Goal: Task Accomplishment & Management: Complete application form

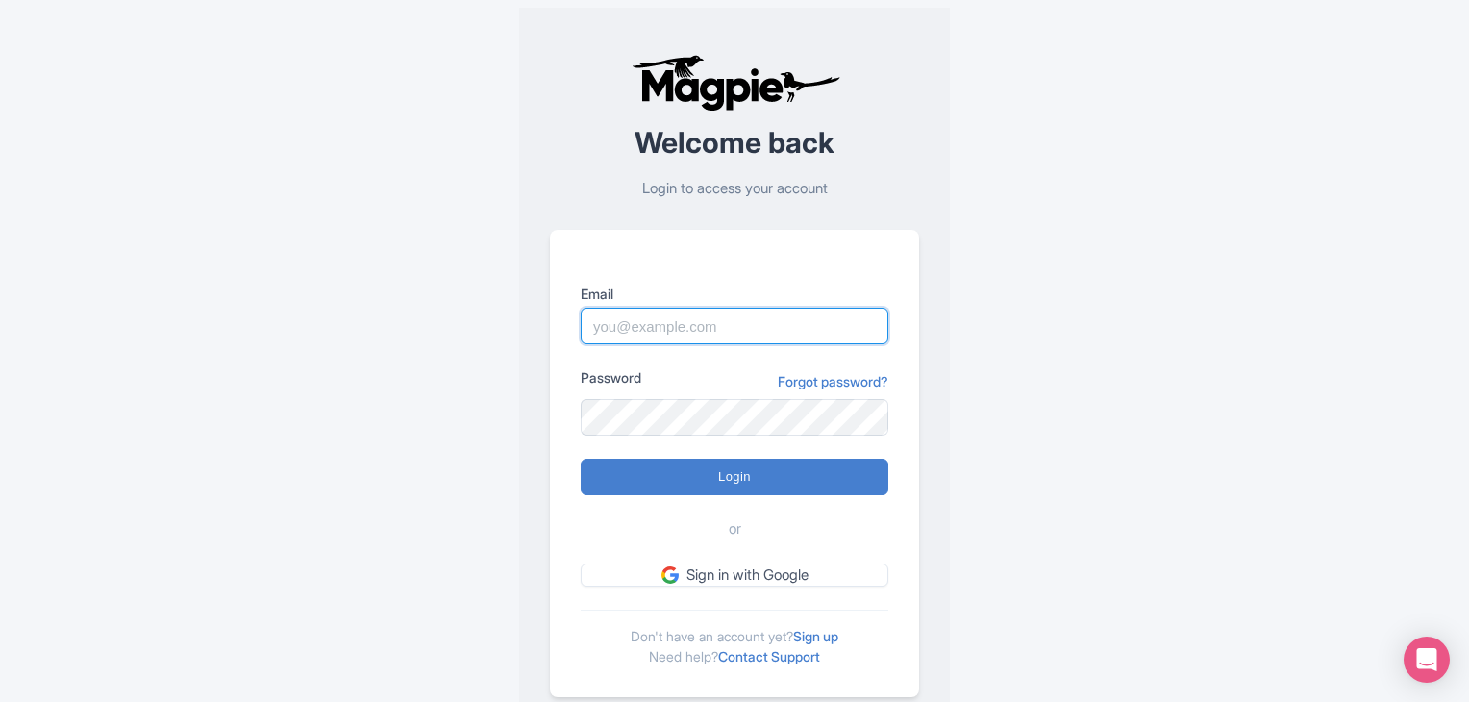
click at [671, 324] on input "Email" at bounding box center [735, 326] width 308 height 37
type input "[EMAIL_ADDRESS][DOMAIN_NAME]"
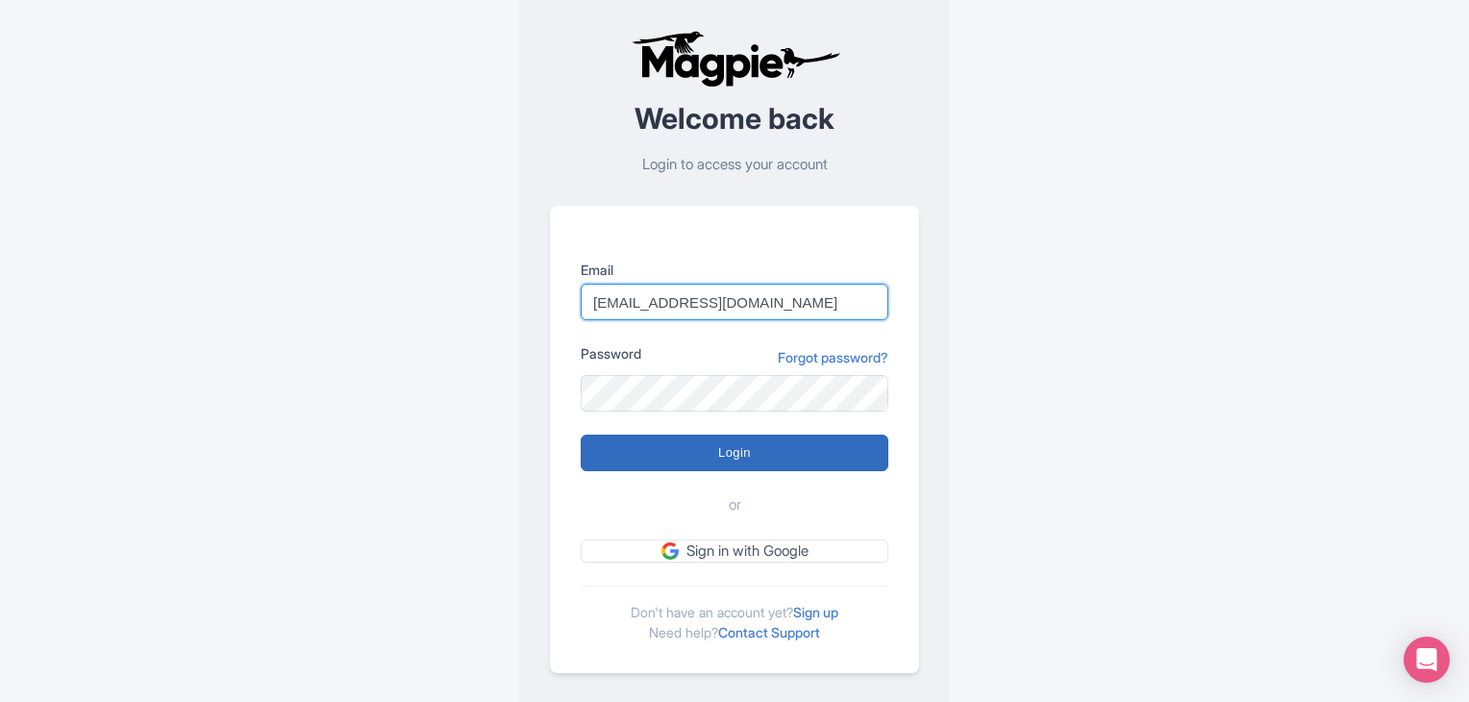
scroll to position [48, 0]
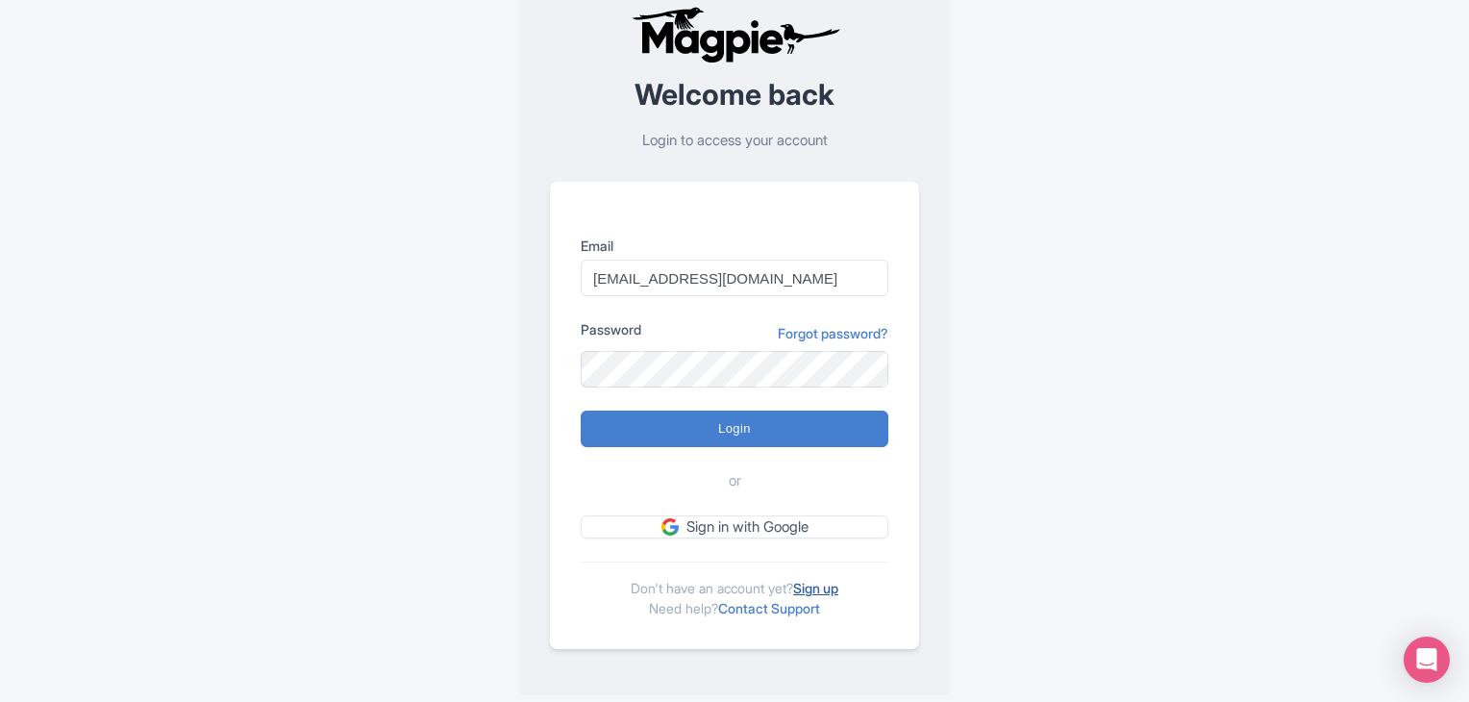
click at [835, 591] on link "Sign up" at bounding box center [815, 588] width 45 height 16
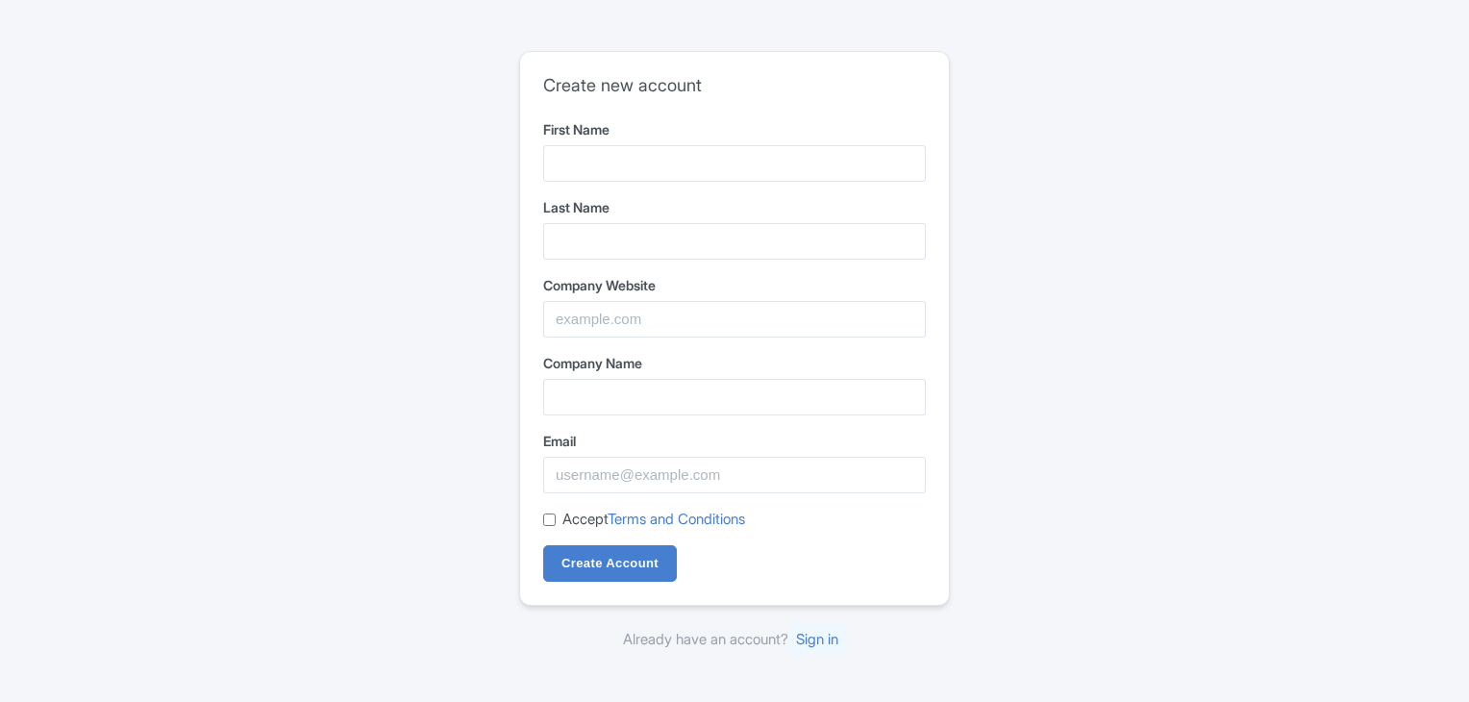
click at [689, 165] on input "First Name" at bounding box center [734, 163] width 383 height 37
type input "One Union"
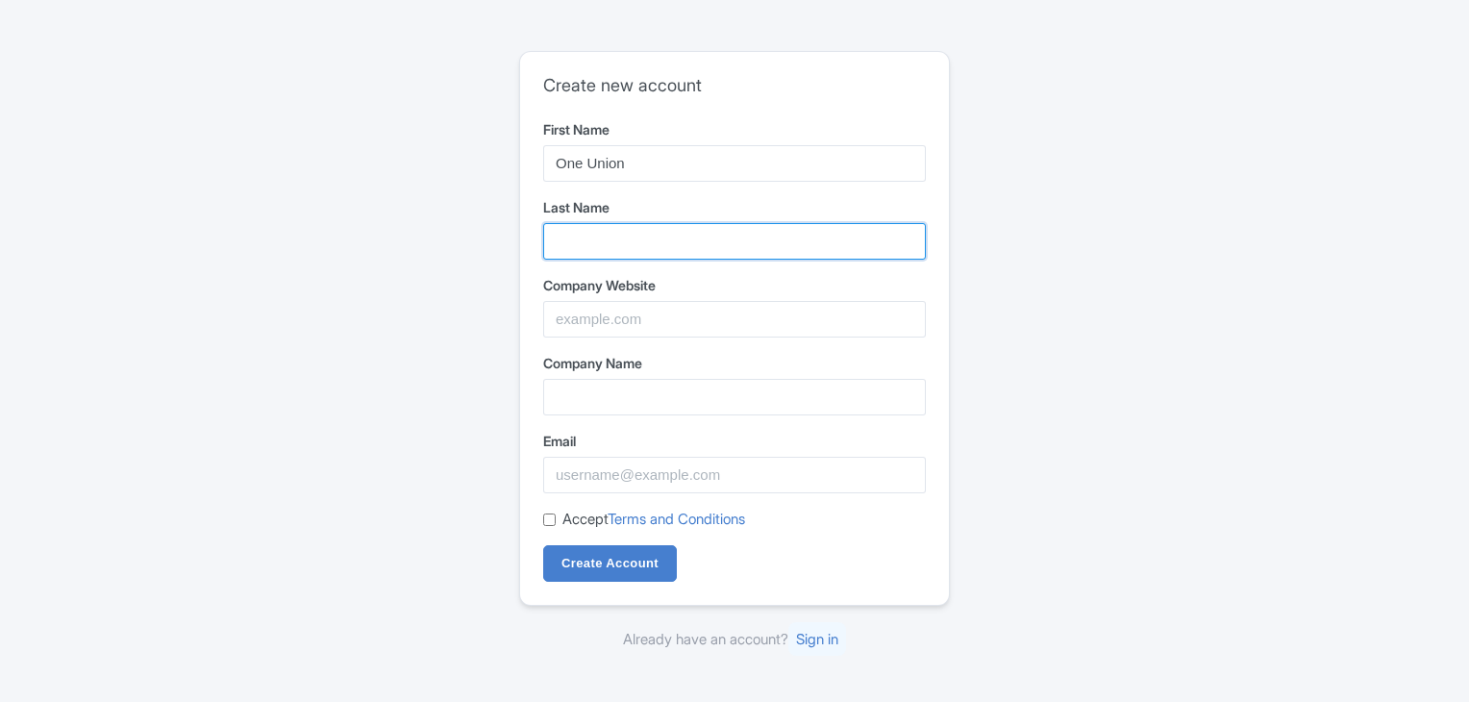
click at [615, 235] on input "Last Name" at bounding box center [734, 241] width 383 height 37
type input "Solutions"
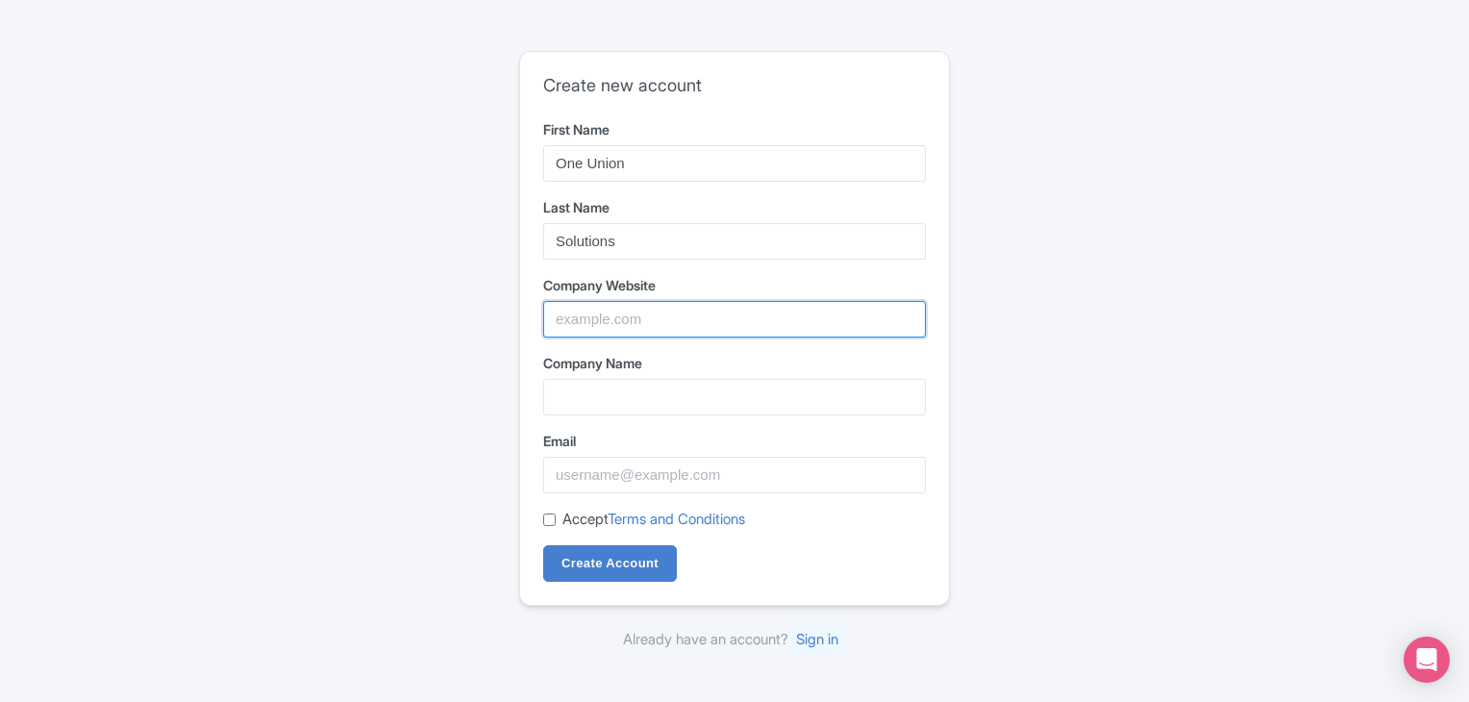
click at [603, 313] on input "Company Website" at bounding box center [734, 319] width 383 height 37
paste input "One Union Solutions"
type input "One Union Solutions"
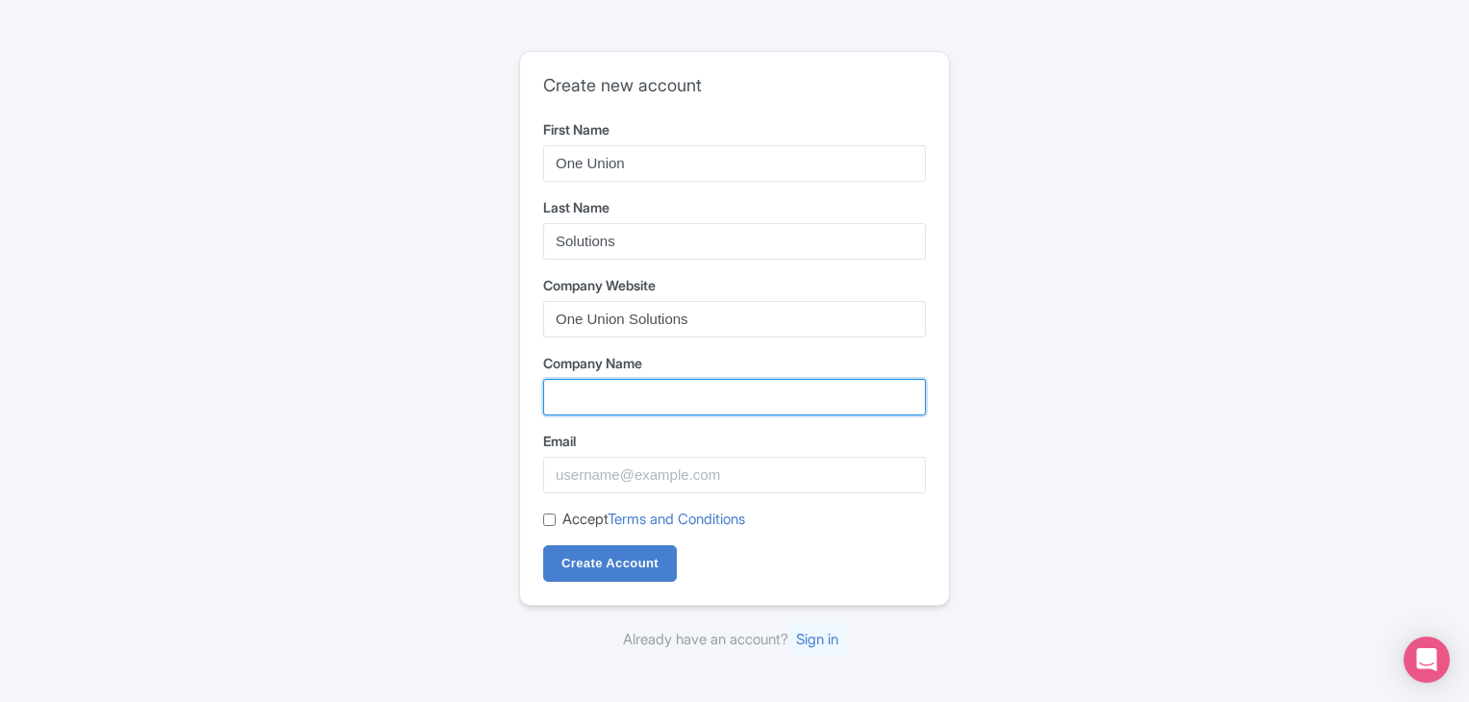
click at [634, 396] on input "Company Name" at bounding box center [734, 397] width 383 height 37
paste input "One Union Solutions"
type input "One Union Solutions"
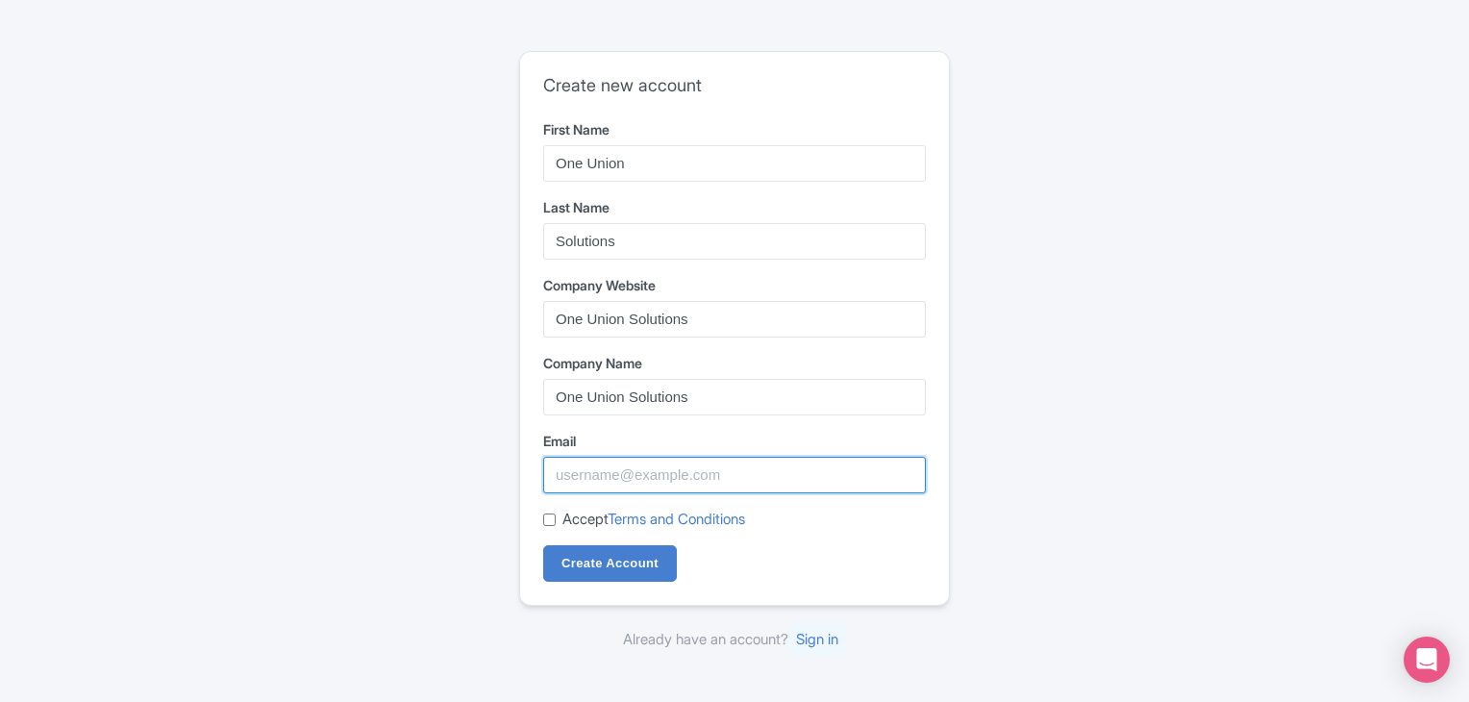
click at [597, 465] on input "Email" at bounding box center [734, 475] width 383 height 37
type input "[EMAIL_ADDRESS][DOMAIN_NAME]"
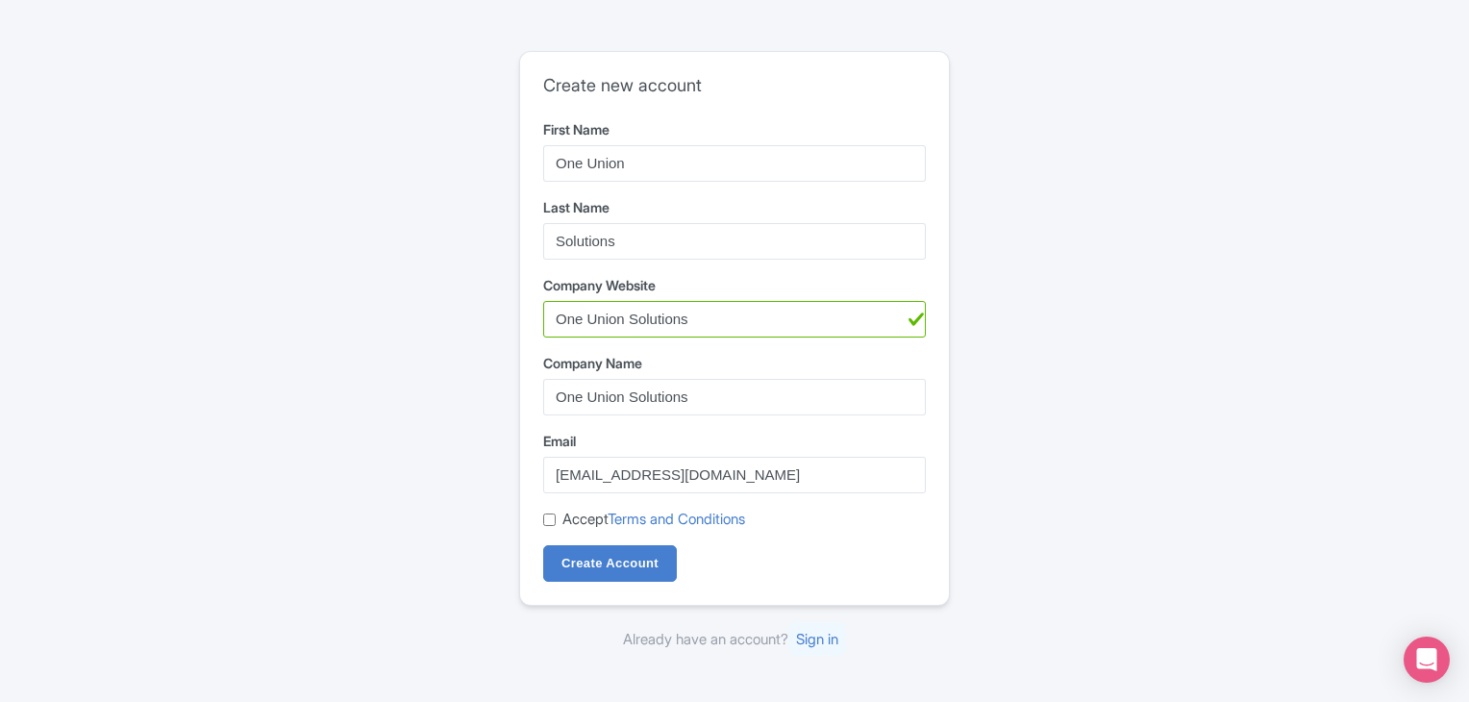
click at [716, 343] on form "First Name One Union Last Name Solutions Company Website One Union Solutions Co…" at bounding box center [734, 350] width 383 height 463
click at [727, 319] on input "One Union Solutions" at bounding box center [734, 319] width 383 height 37
paste input "https://oneunionsolutions.com"
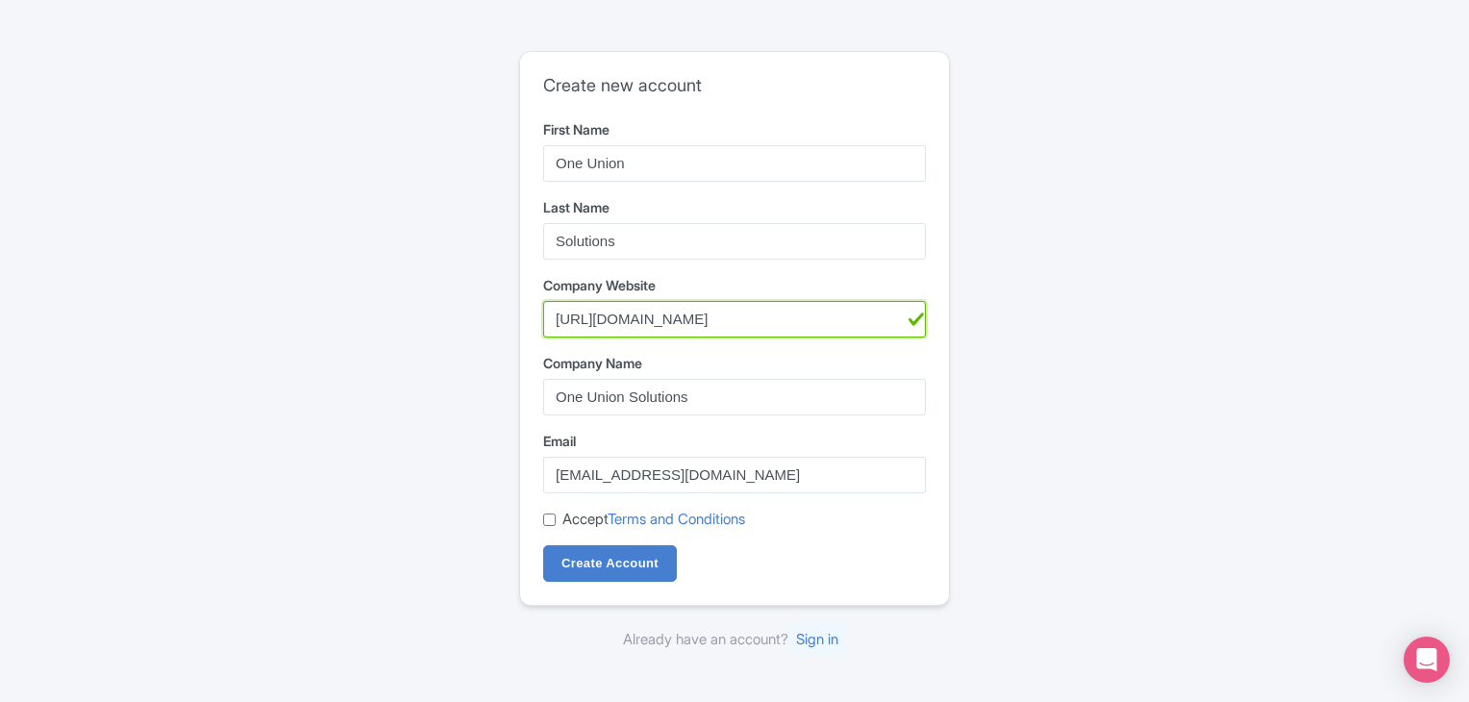
type input "https://oneunionsolutions.com"
click at [562, 513] on div "Accept Terms and Conditions" at bounding box center [734, 520] width 383 height 22
click at [546, 529] on div "Accept Terms and Conditions" at bounding box center [734, 520] width 383 height 22
click at [550, 515] on input "Accept Terms and Conditions" at bounding box center [549, 519] width 13 height 13
checkbox input "true"
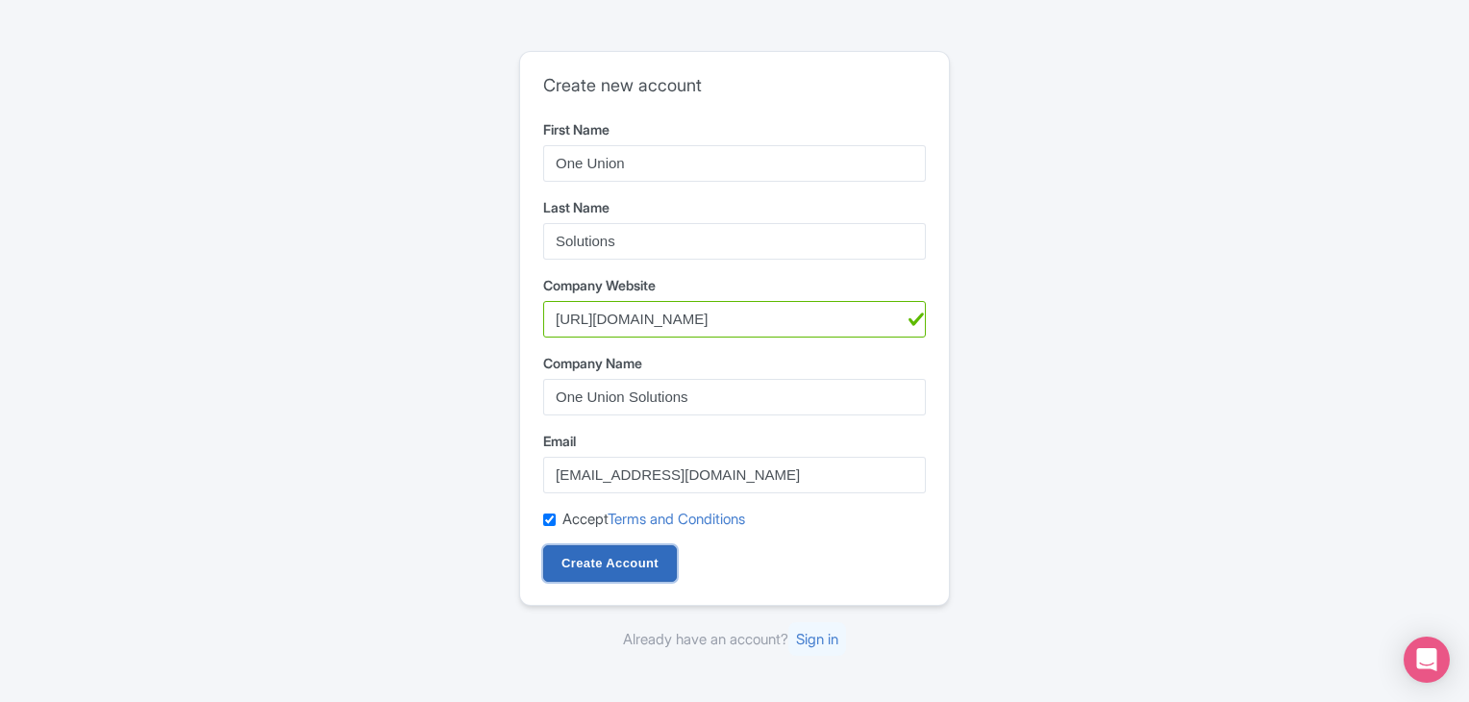
click at [608, 559] on input "Create Account" at bounding box center [610, 563] width 134 height 37
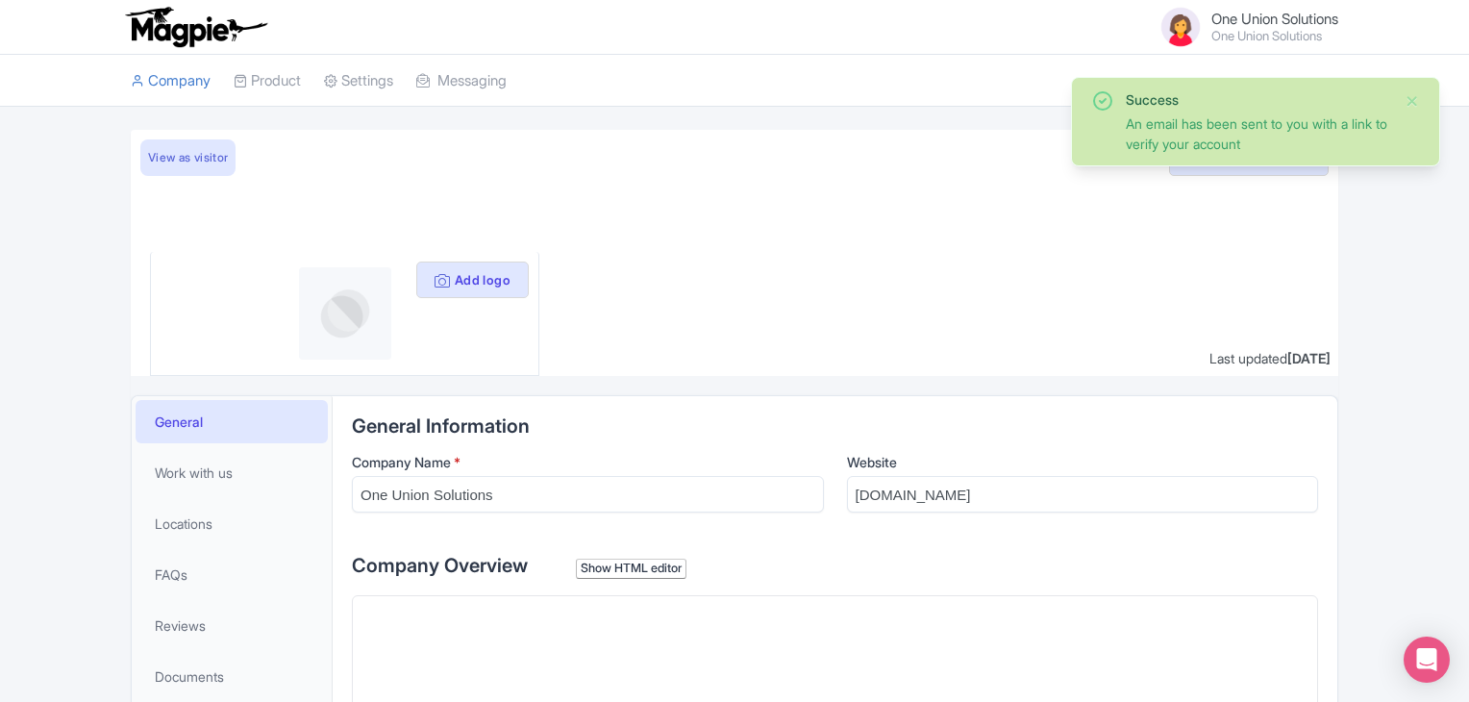
scroll to position [288, 0]
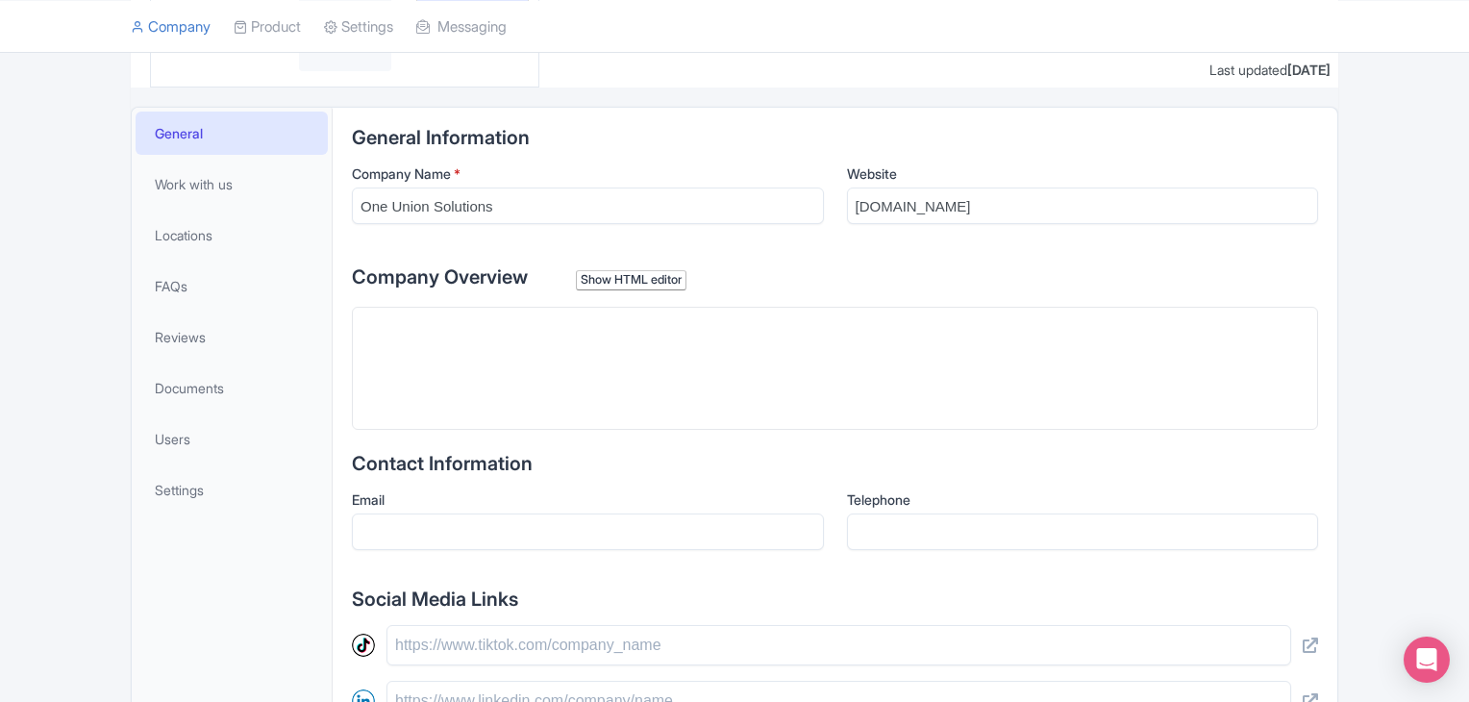
click at [525, 340] on trix-editor at bounding box center [835, 368] width 966 height 123
paste trix-editor "<div>&nbsp;| One Union Solutions provides expert <strong>importer of record</st…"
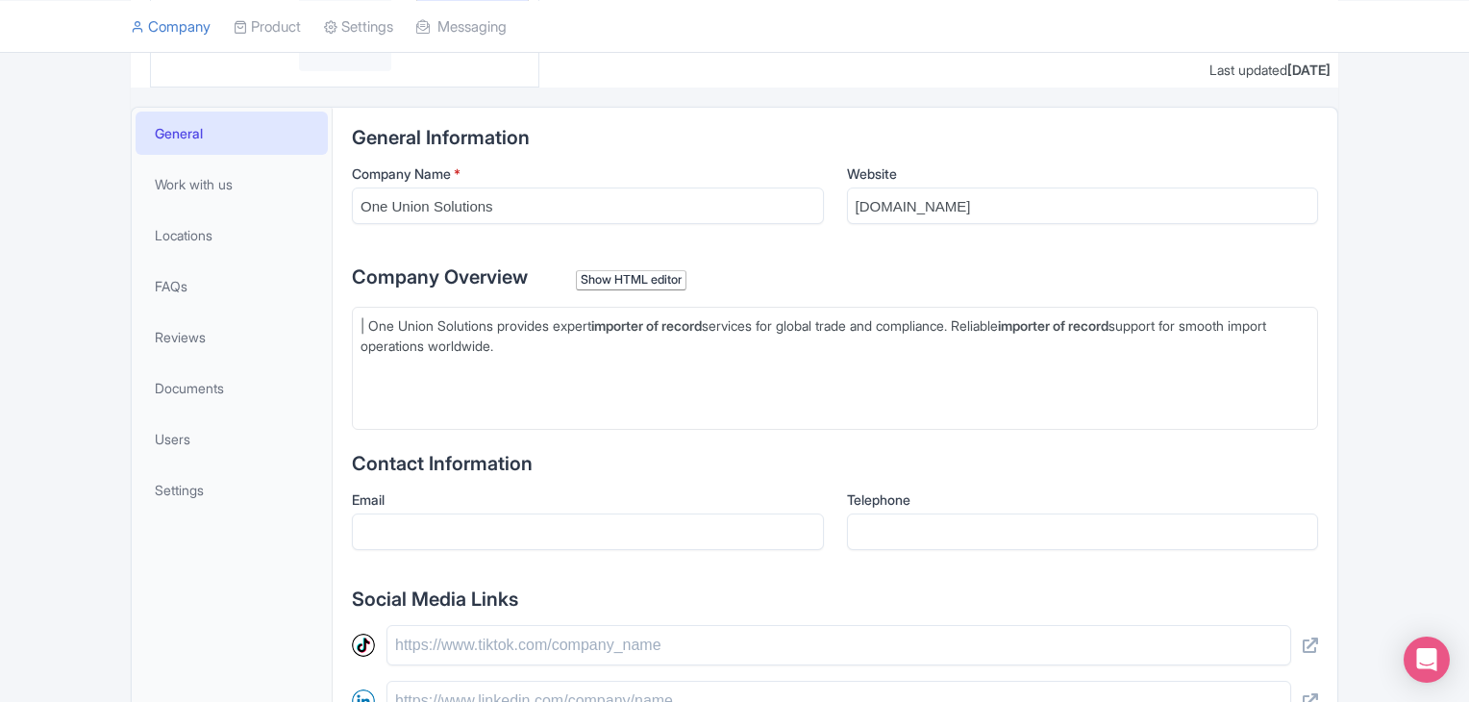
click at [373, 319] on div "| One Union Solutions provides expert importer of record services for global tr…" at bounding box center [835, 335] width 949 height 40
drag, startPoint x: 373, startPoint y: 319, endPoint x: 321, endPoint y: 319, distance: 51.9
click at [321, 319] on div "General Work with us Locations FAQs Reviews Documents Users Settings General In…" at bounding box center [735, 608] width 1208 height 1003
type trix-editor "<div>One Union Solutions provides expert <strong>importer of record</strong> se…"
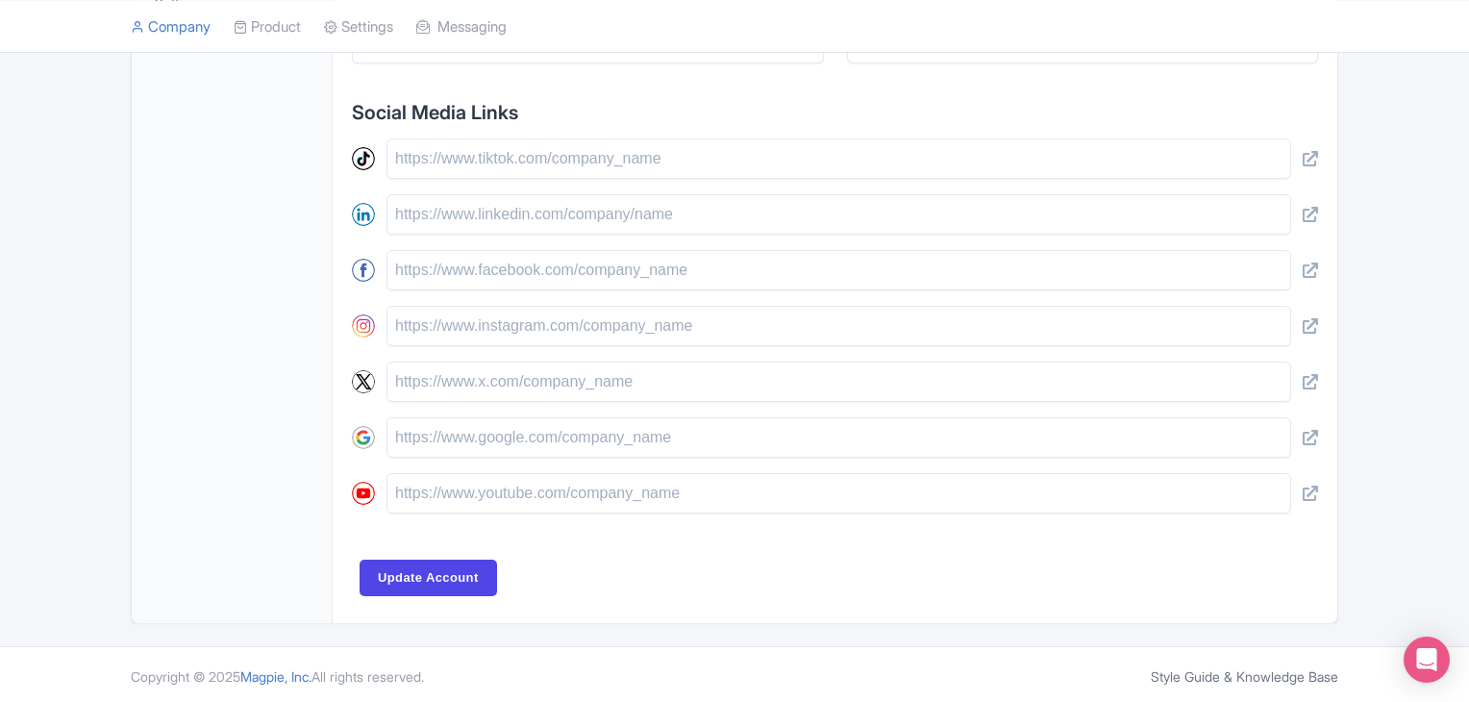
scroll to position [390, 0]
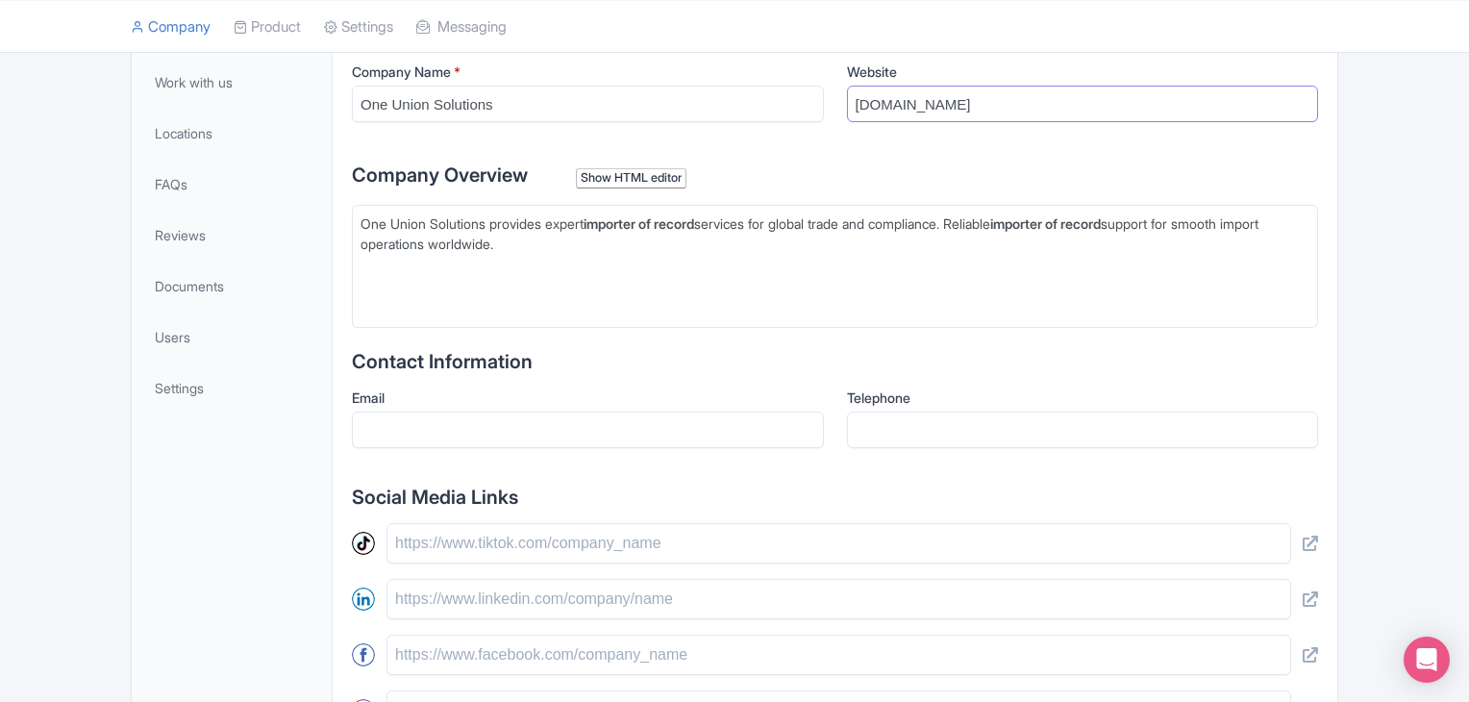
click at [1030, 108] on input "[DOMAIN_NAME]" at bounding box center [1083, 104] width 472 height 37
paste input "[URL][DOMAIN_NAME]"
type input "[URL][DOMAIN_NAME]"
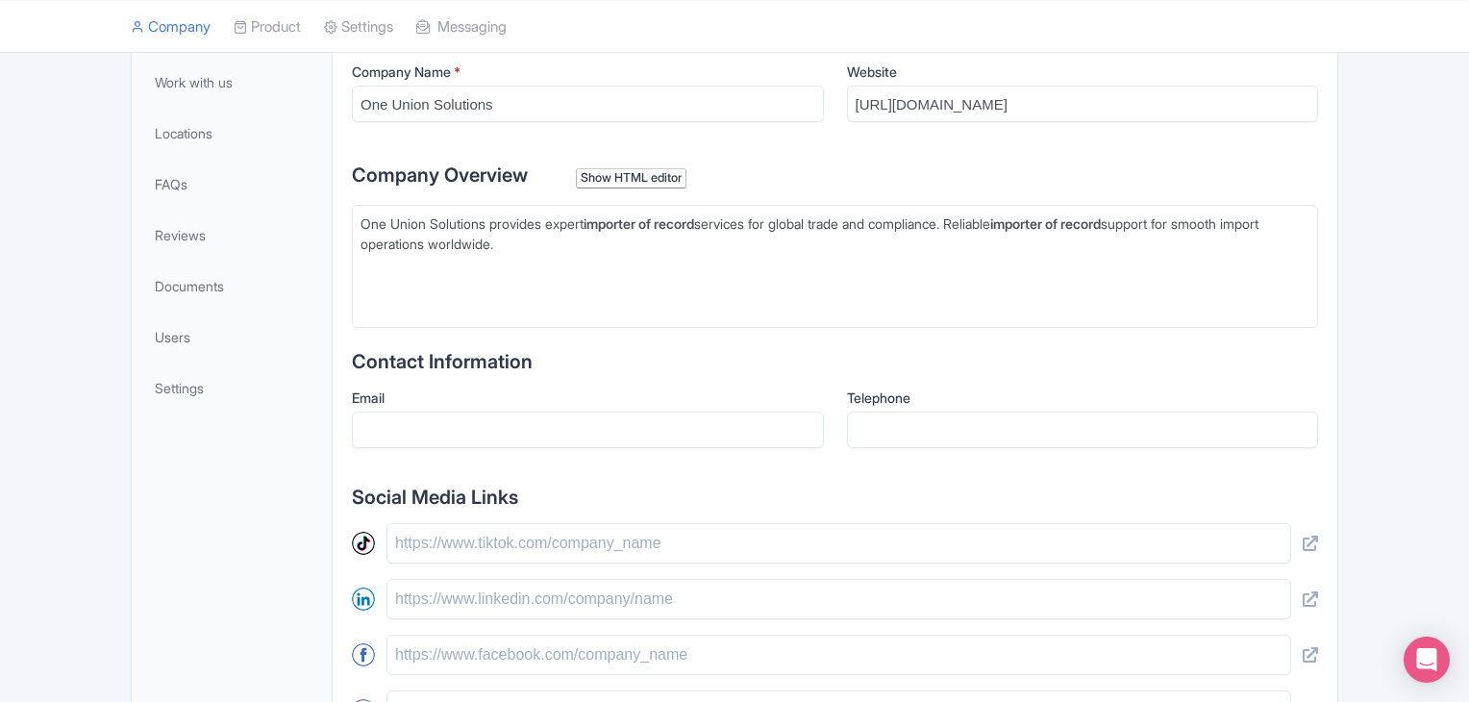
click at [997, 221] on div "One Union Solutions provides expert importer of record services for global trad…" at bounding box center [835, 233] width 949 height 40
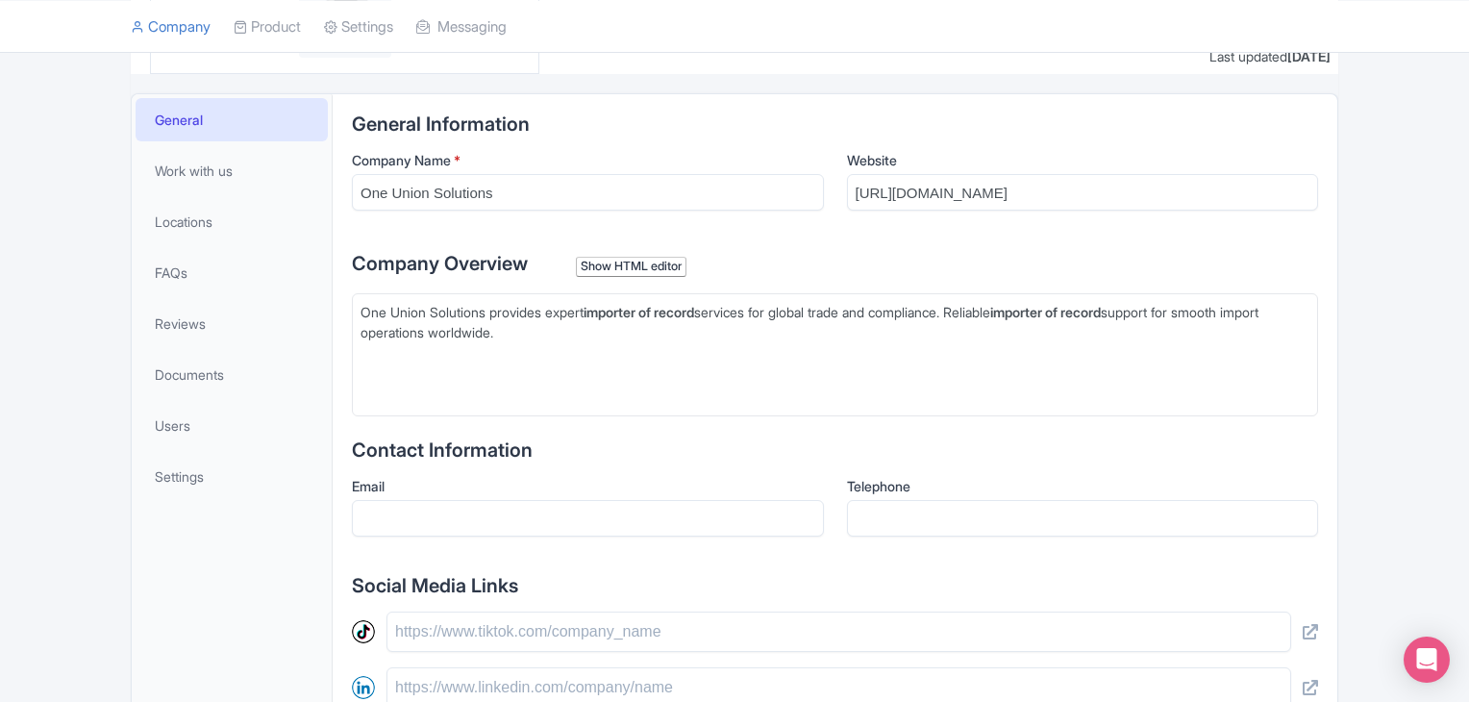
scroll to position [198, 0]
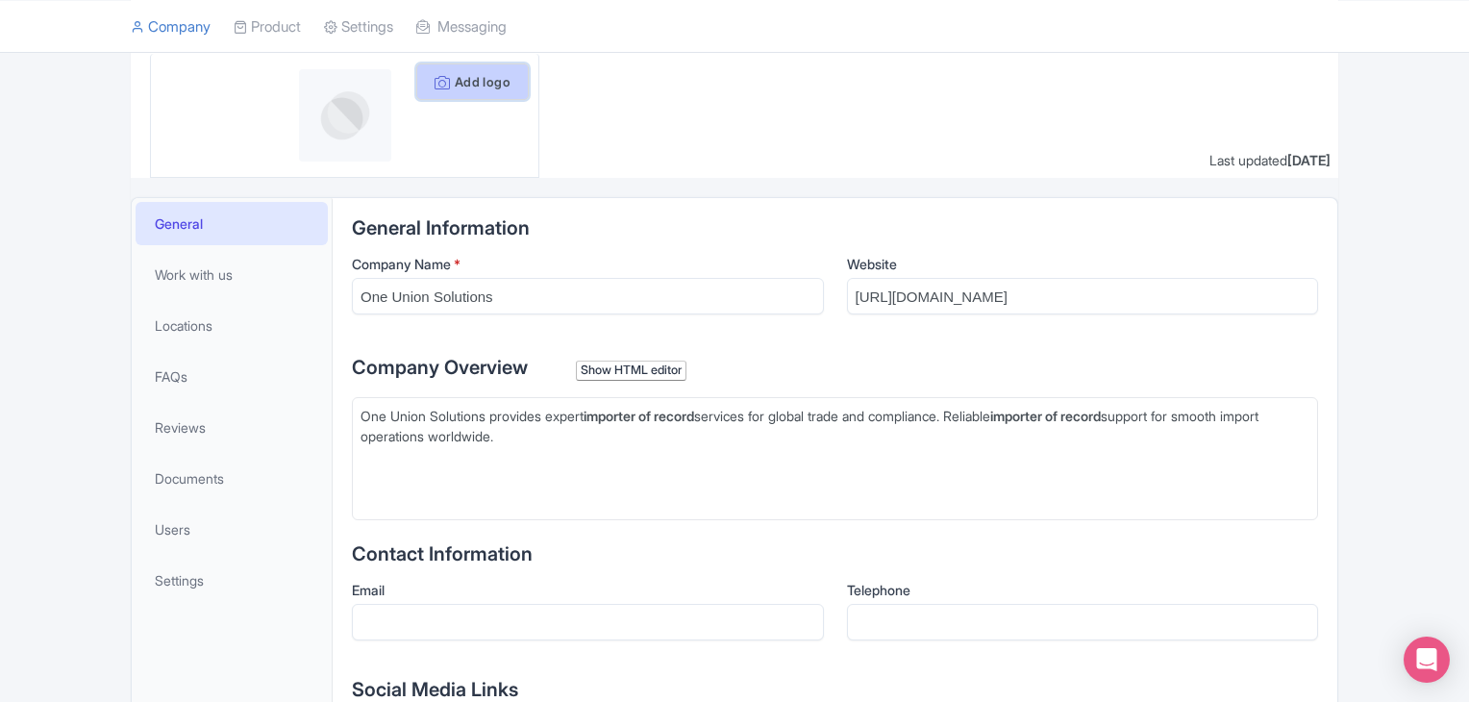
click at [469, 72] on button "Add logo" at bounding box center [472, 81] width 113 height 37
click at [477, 83] on button "Add logo" at bounding box center [472, 81] width 113 height 37
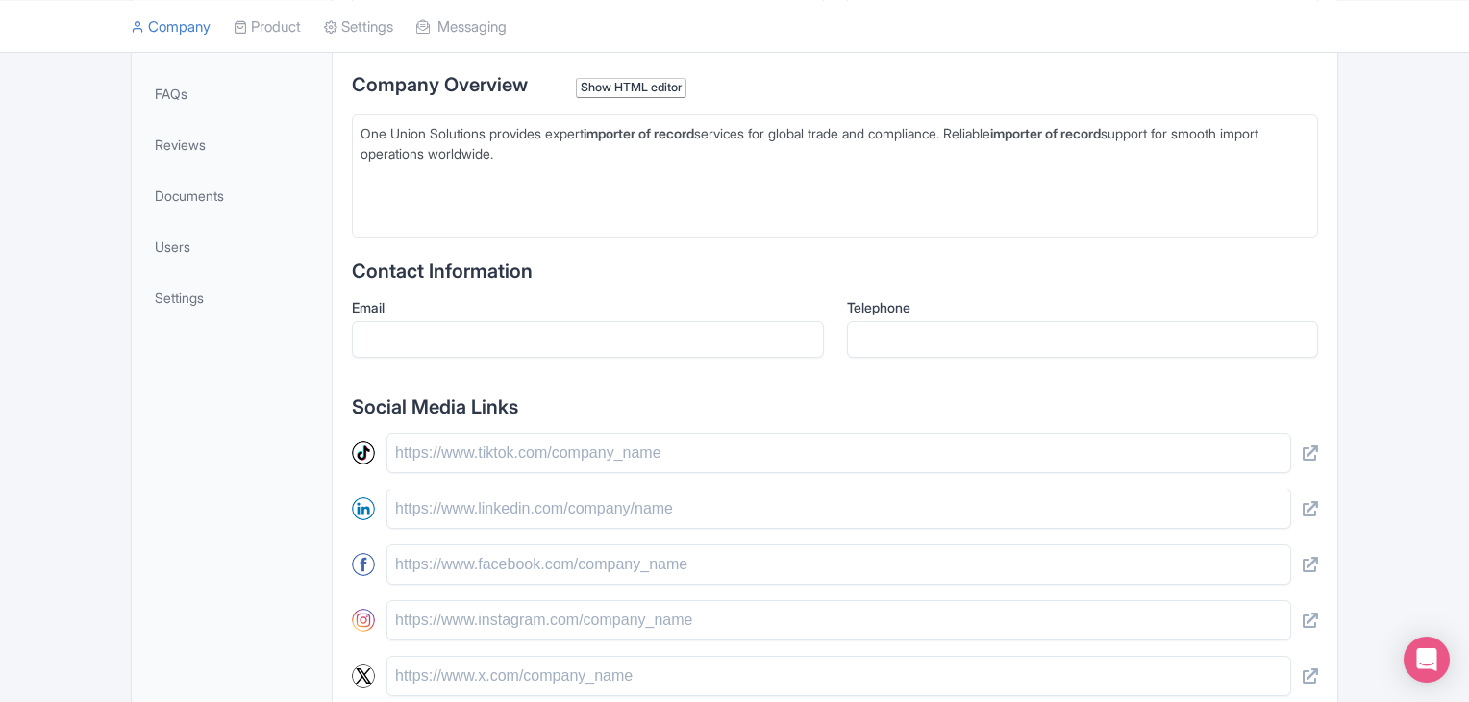
scroll to position [775, 0]
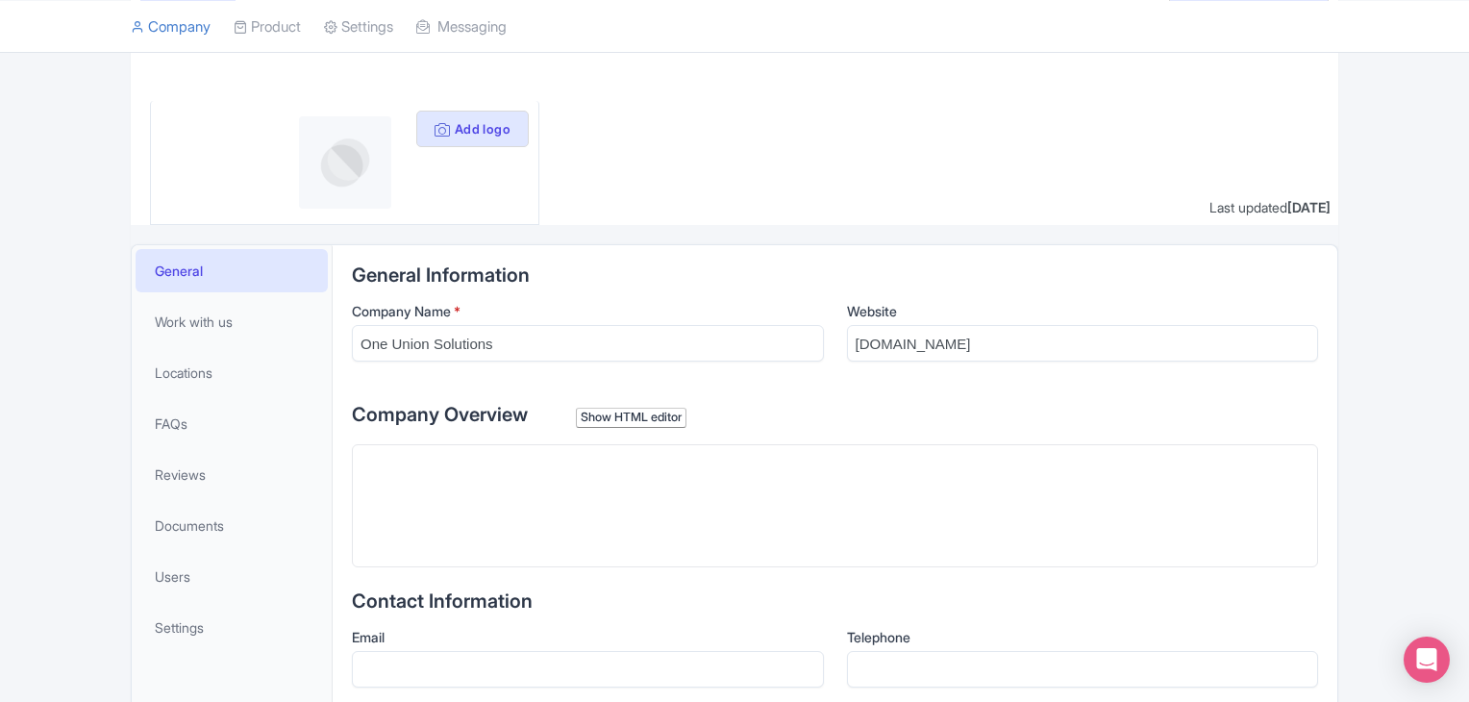
scroll to position [4, 0]
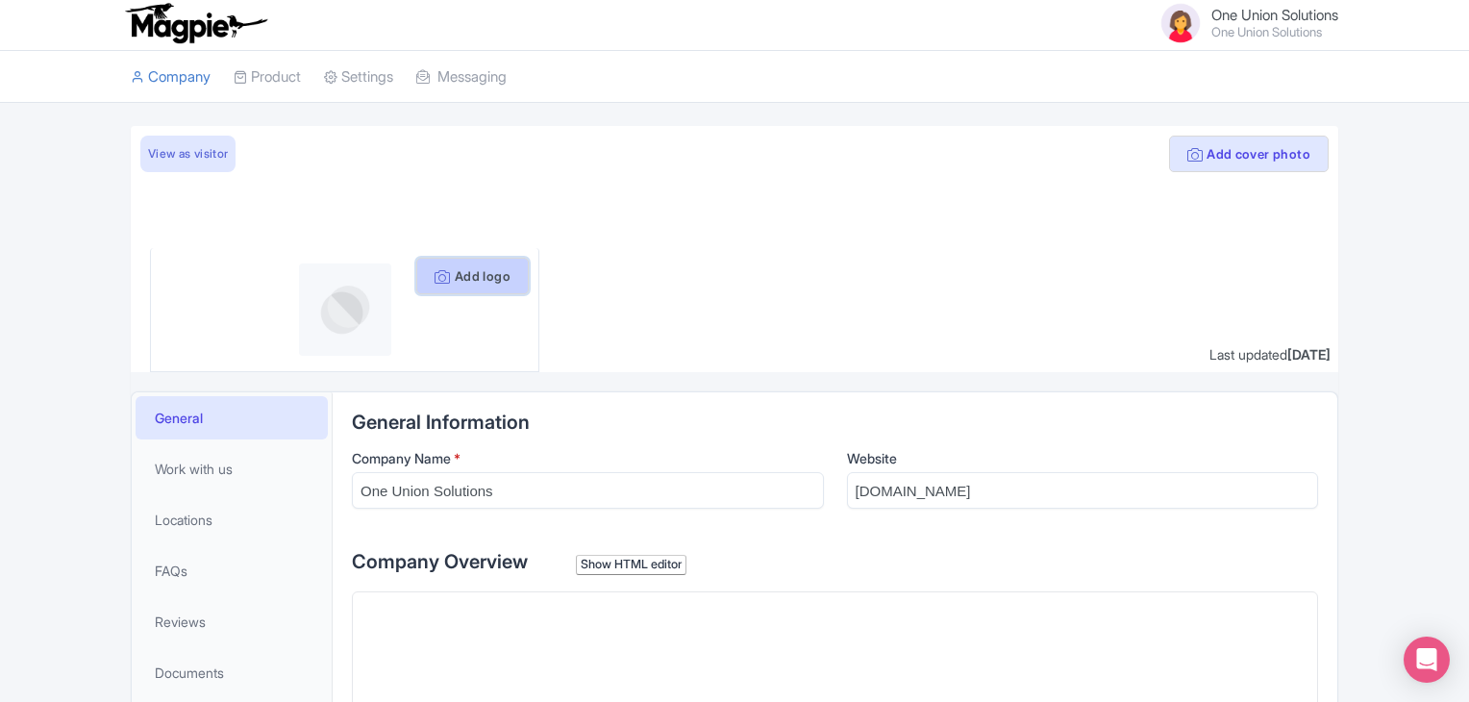
click at [473, 267] on button "Add logo" at bounding box center [472, 276] width 113 height 37
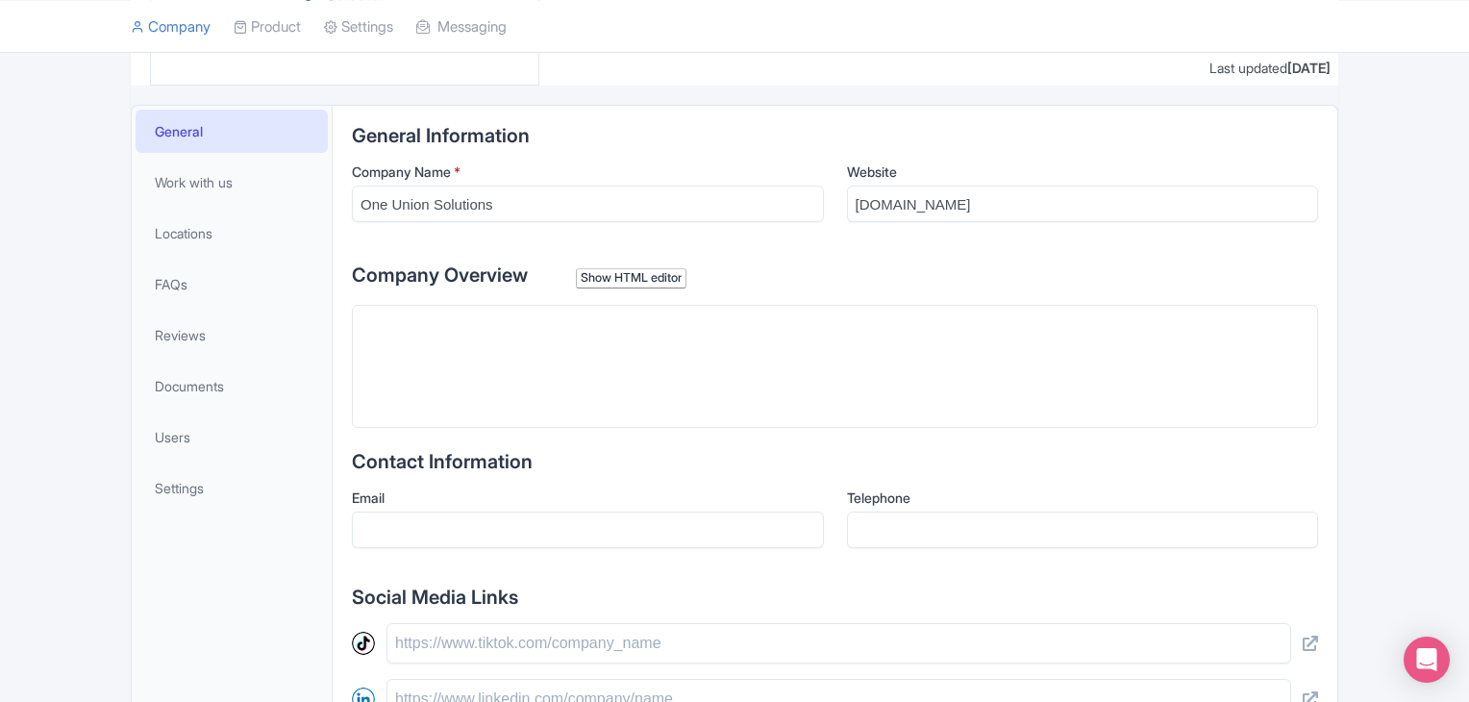
scroll to position [292, 0]
click at [451, 343] on trix-editor at bounding box center [835, 364] width 966 height 123
click at [635, 266] on div "Show HTML editor" at bounding box center [631, 276] width 111 height 20
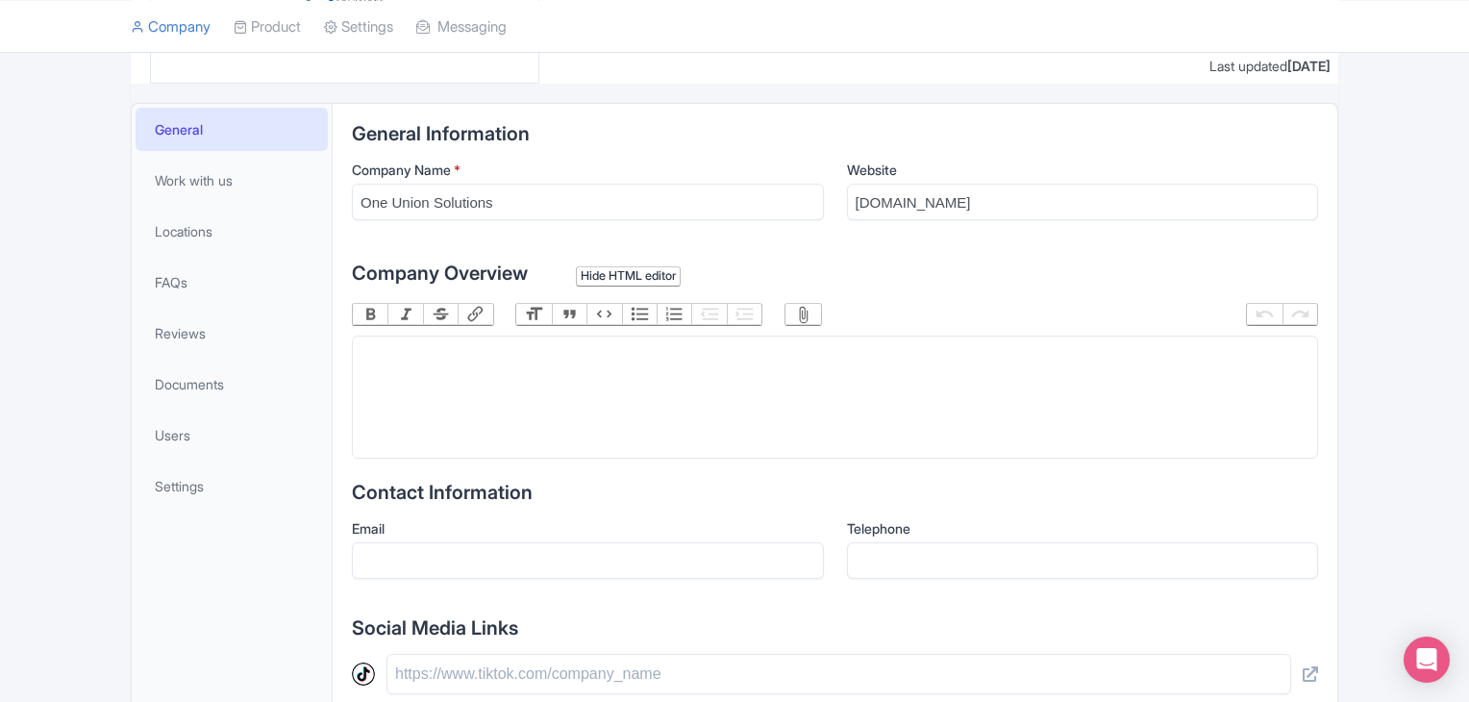
click at [447, 367] on trix-editor at bounding box center [835, 397] width 966 height 123
paste trix-editor "<div>One Union Solutions provides expert importer of record services for global…"
type trix-editor "<div>One Union Solutions provides expert importer of record services for global…"
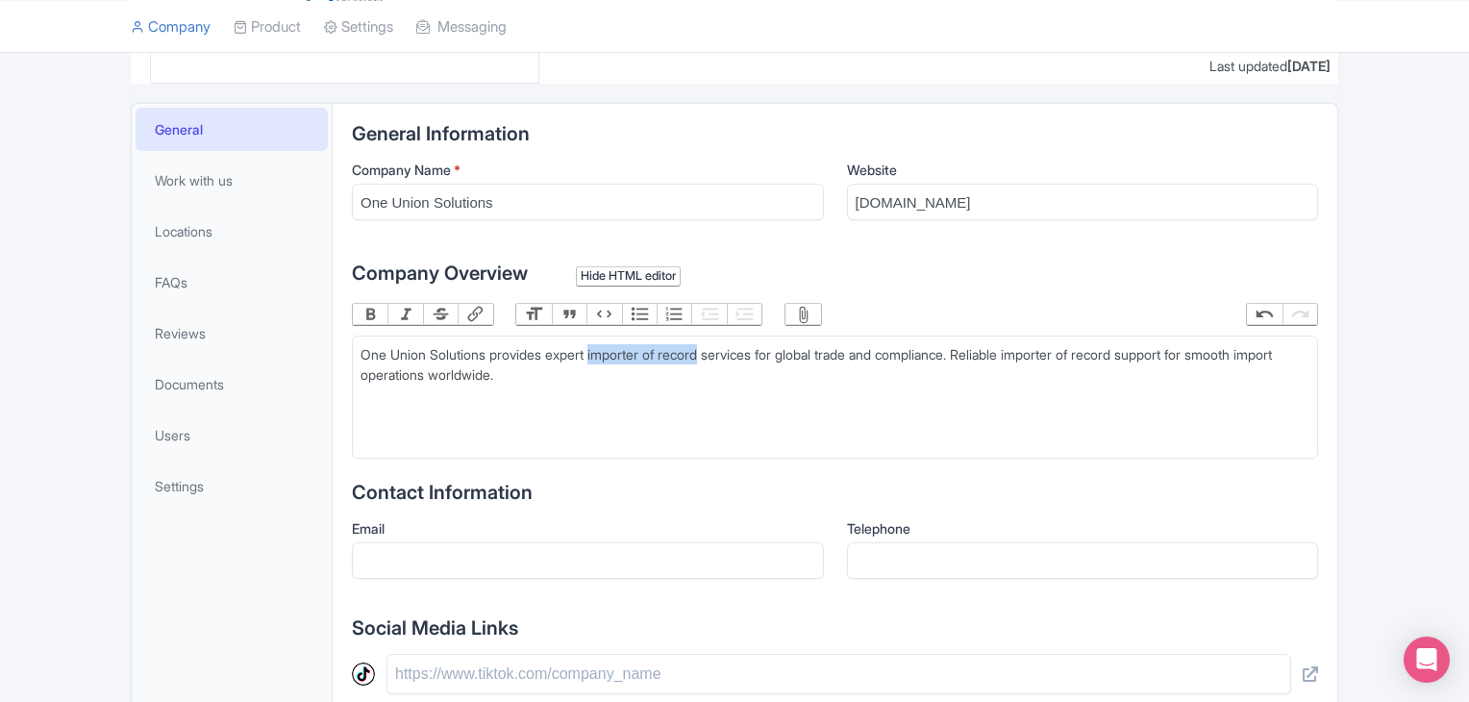
drag, startPoint x: 596, startPoint y: 349, endPoint x: 713, endPoint y: 349, distance: 116.4
click at [713, 349] on div "One Union Solutions provides expert importer of record services for global trad…" at bounding box center [835, 364] width 949 height 40
click at [473, 313] on button "Link" at bounding box center [475, 314] width 35 height 21
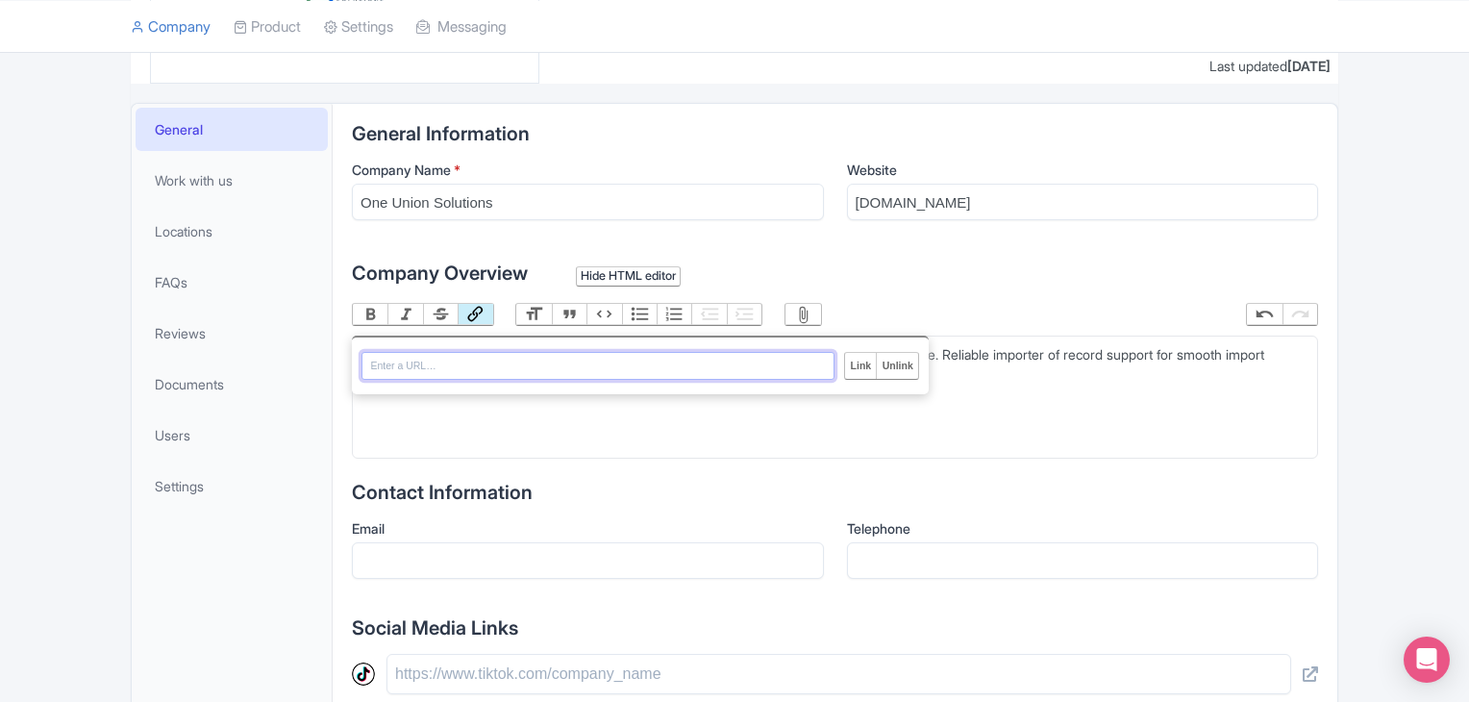
paste input "https://oneunionsolutions.com/ior-service/importer-of-record/"
type input "https://oneunionsolutions.com/ior-service/importer-of-record/"
click at [863, 363] on input "Link" at bounding box center [860, 365] width 31 height 25
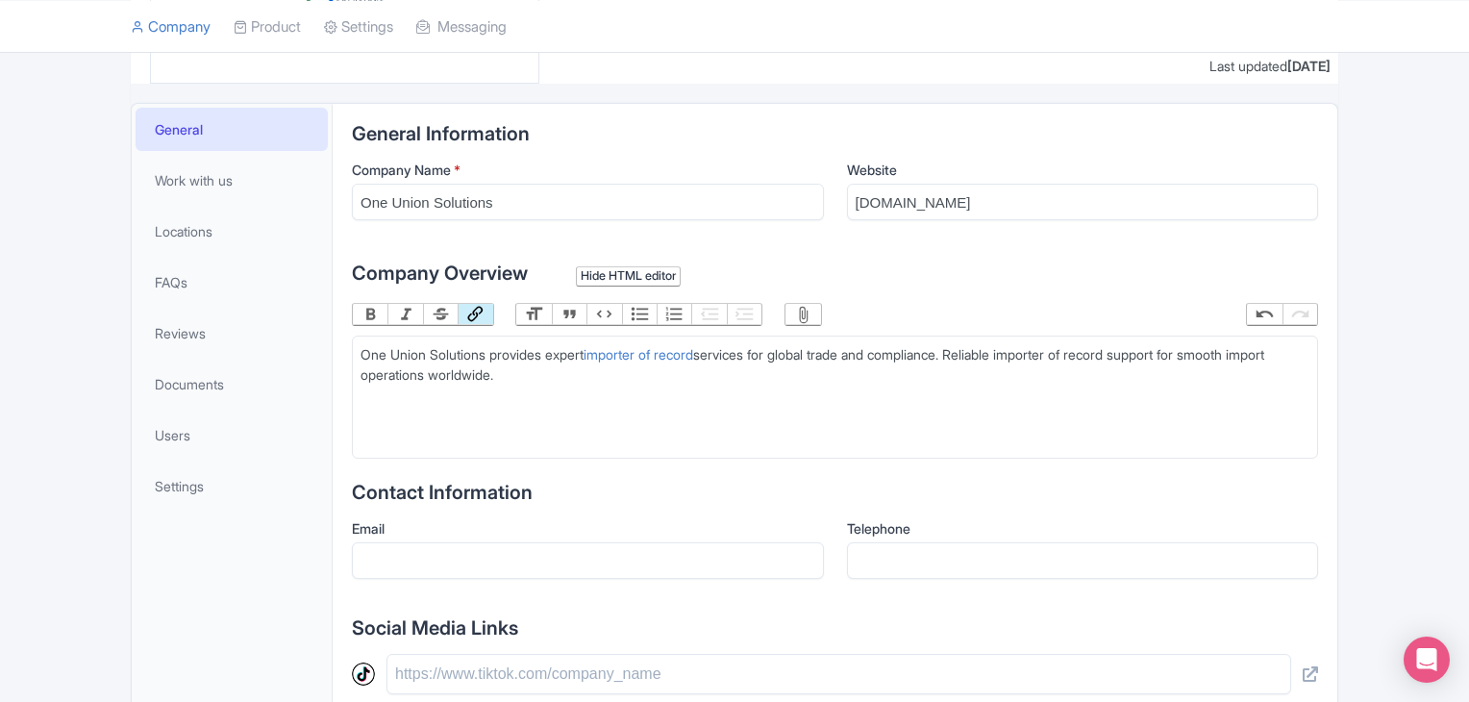
click at [793, 429] on trix-editor "One Union Solutions provides expert importer of record services for global trad…" at bounding box center [835, 397] width 966 height 123
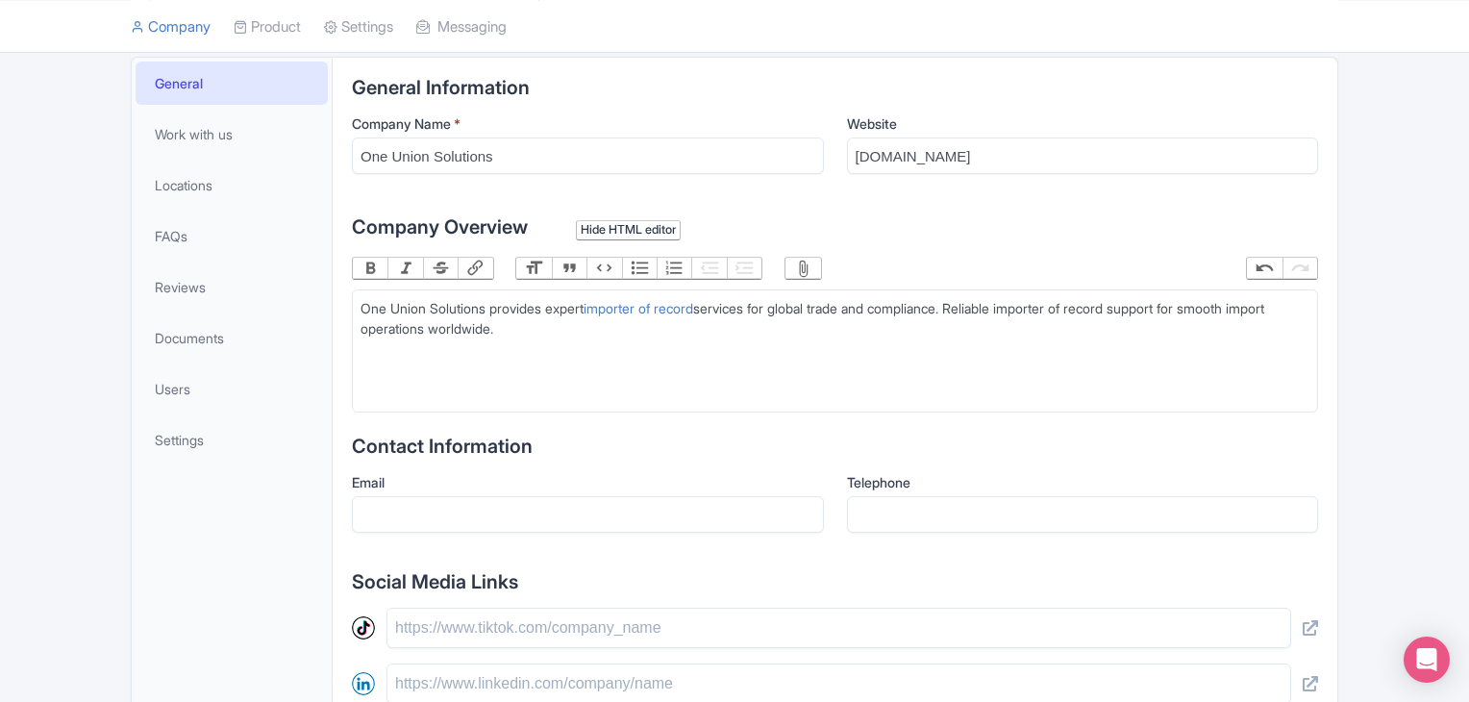
scroll to position [100, 0]
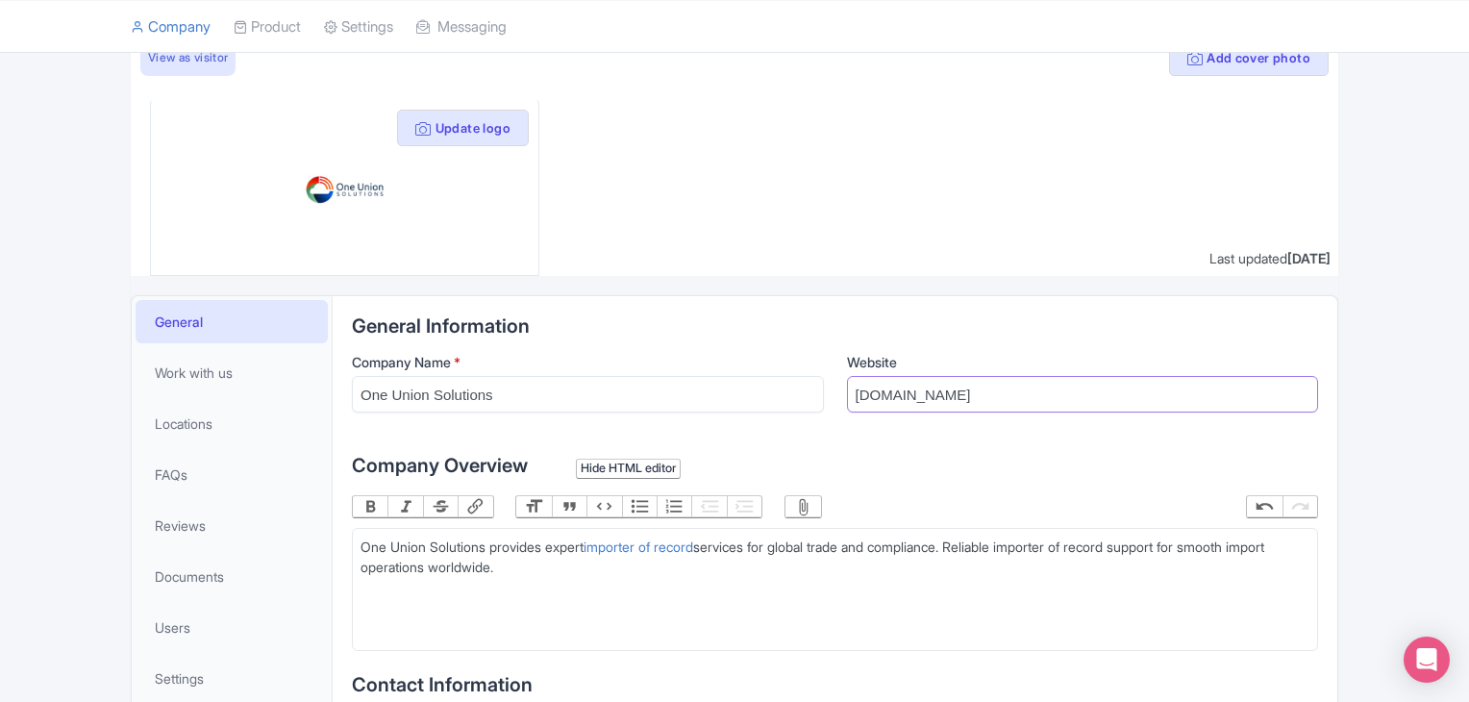
click at [998, 380] on input "oneunionsolutions.com" at bounding box center [1083, 394] width 472 height 37
click at [1012, 389] on input "oneunionsolutions.com" at bounding box center [1083, 394] width 472 height 37
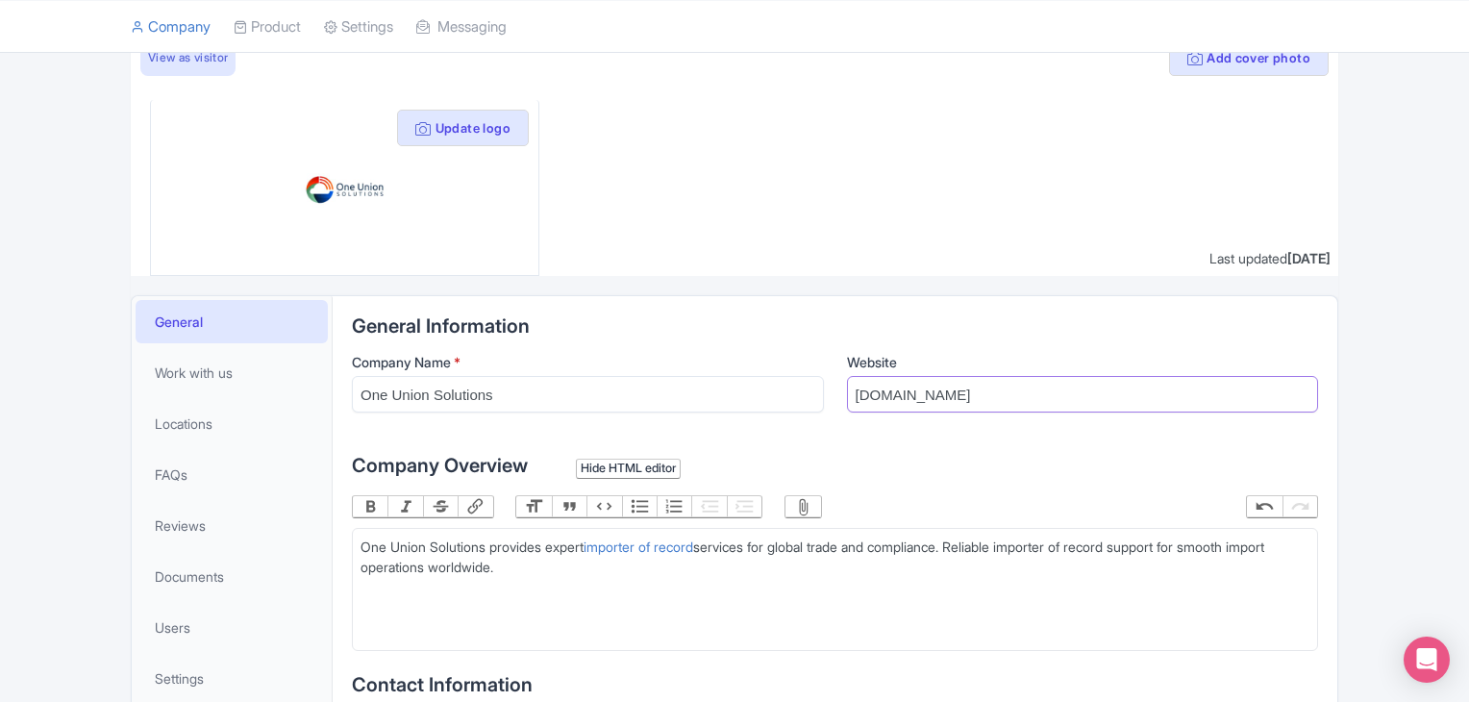
click at [1012, 389] on input "oneunionsolutions.com" at bounding box center [1083, 394] width 472 height 37
paste input "https://oneunionsolutions.com/ior-service/importer-of-record/"
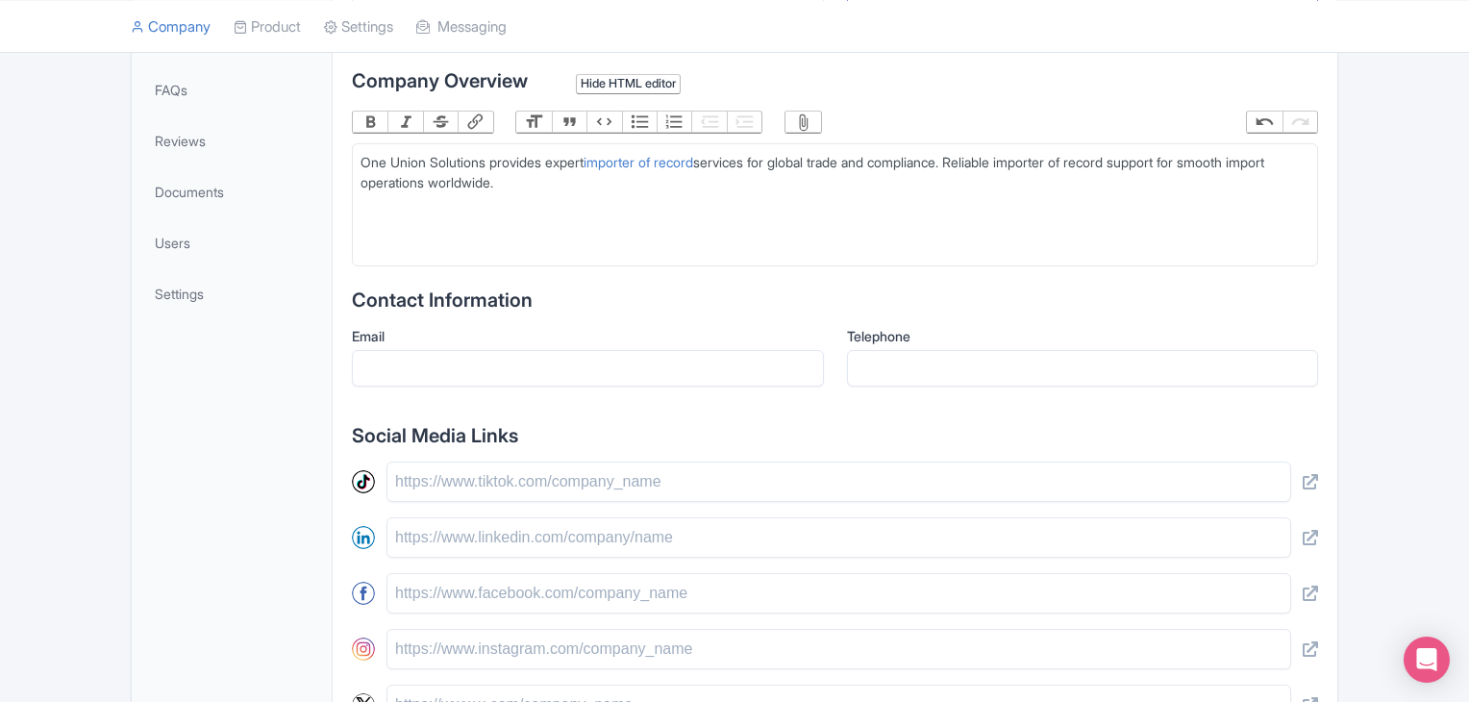
scroll to position [773, 0]
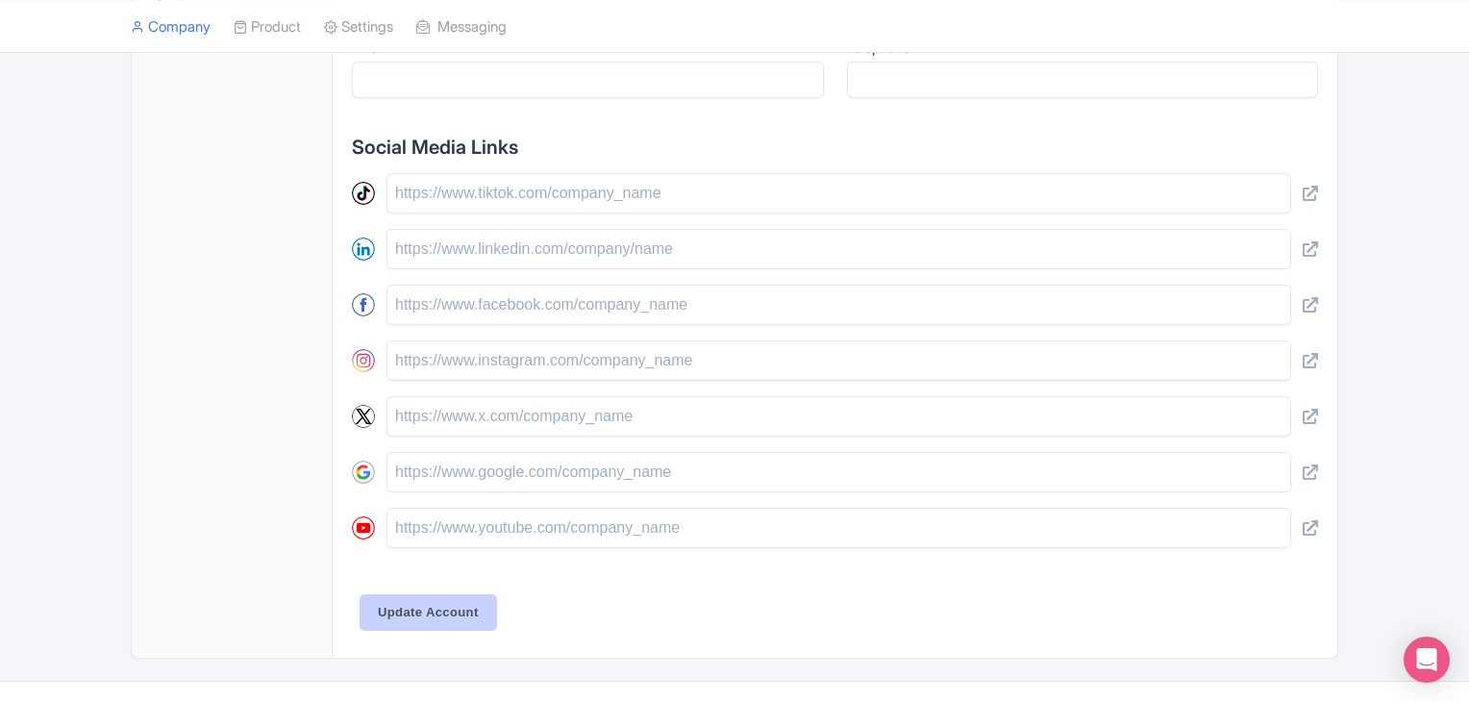
type input "https://oneunionsolutions.com/ior-service/importer-of-record/"
click at [432, 609] on input "Update Account" at bounding box center [429, 612] width 138 height 37
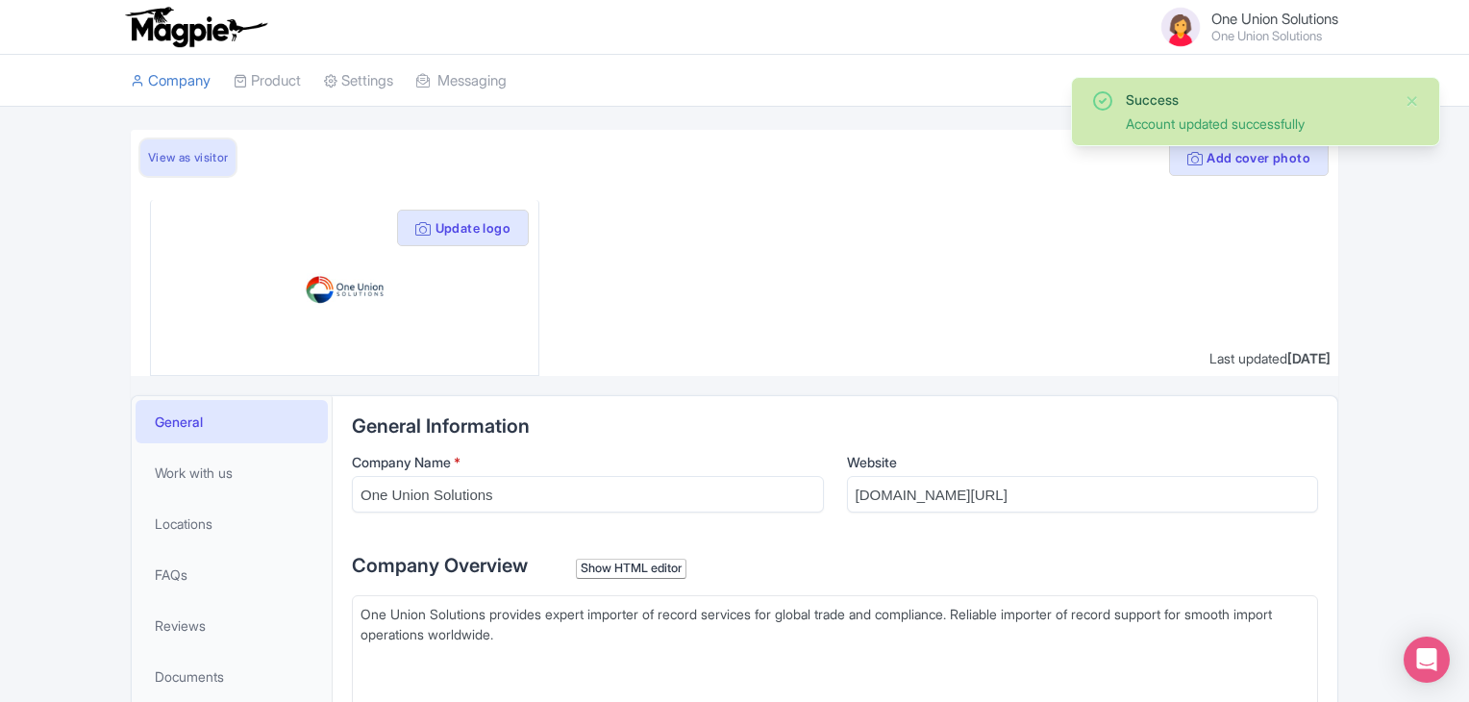
click at [190, 156] on link "View as visitor" at bounding box center [187, 157] width 95 height 37
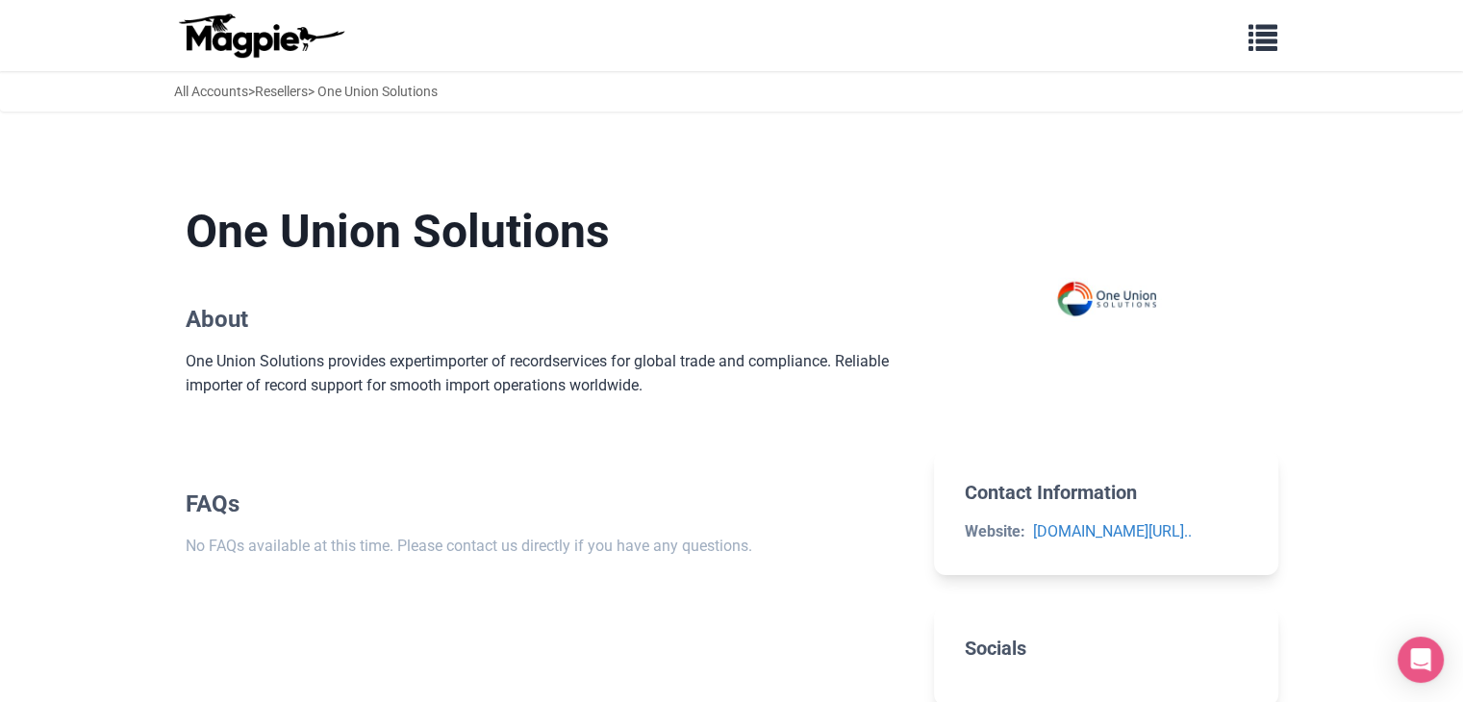
click at [640, 176] on section "One Union Solutions About One Union Solutions provides expert importer of recor…" at bounding box center [545, 301] width 718 height 256
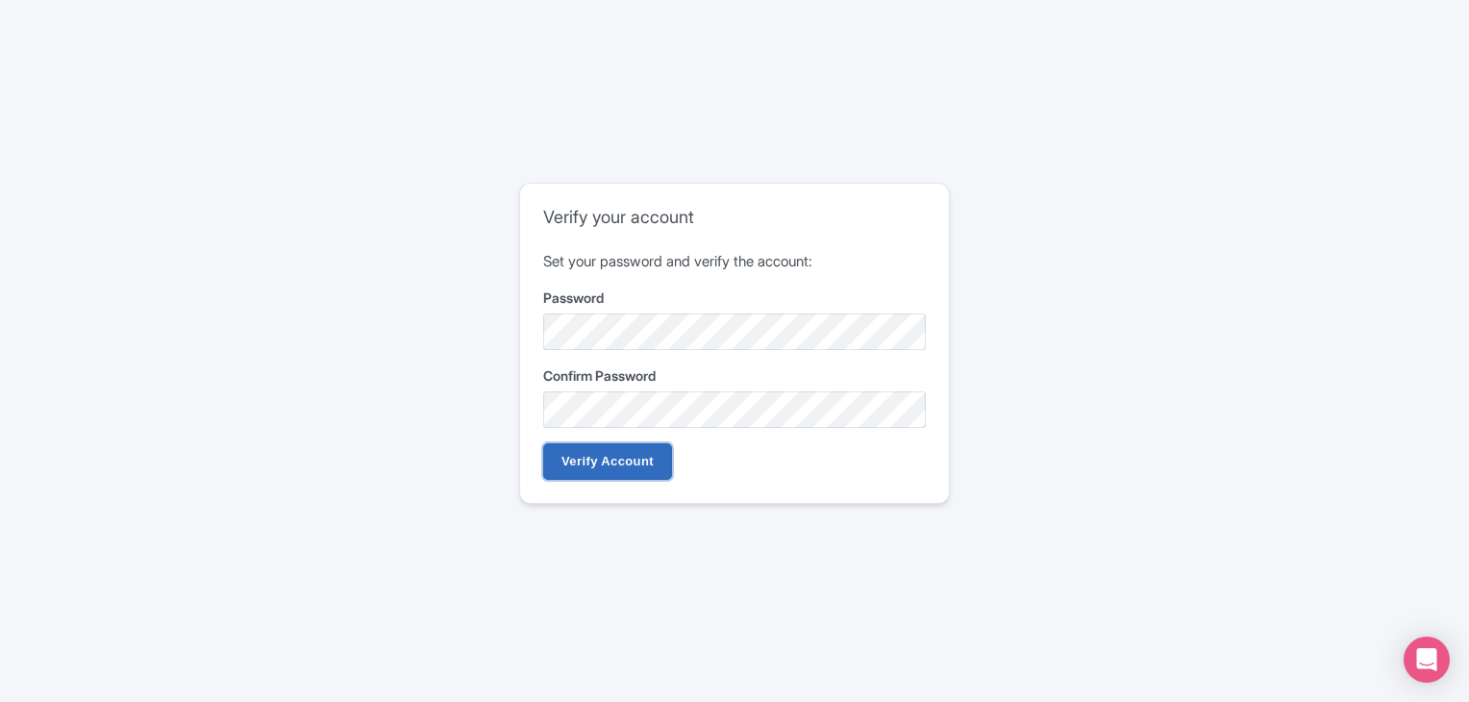
click at [620, 465] on input "Verify Account" at bounding box center [607, 461] width 129 height 37
